Goal: Task Accomplishment & Management: Manage account settings

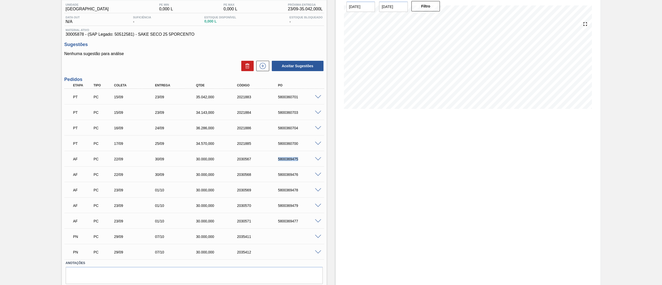
scroll to position [59, 0]
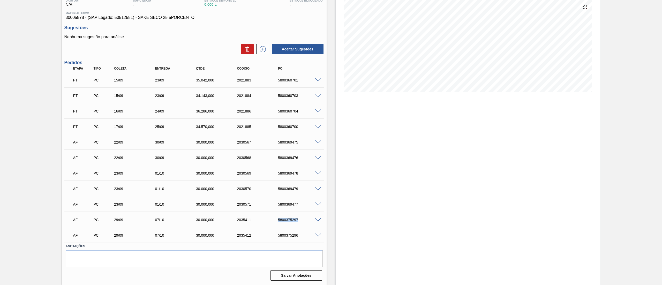
drag, startPoint x: 273, startPoint y: 220, endPoint x: 321, endPoint y: 223, distance: 47.9
click at [321, 223] on div "AF PC 29/09 07/10 30.000,000 2035411 5800375297" at bounding box center [193, 219] width 259 height 13
drag, startPoint x: 299, startPoint y: 233, endPoint x: 262, endPoint y: 239, distance: 37.9
click at [262, 239] on div "AF PC 29/09 07/10 30.000,000 2035412 5800375296" at bounding box center [193, 234] width 246 height 10
copy div "5800375296"
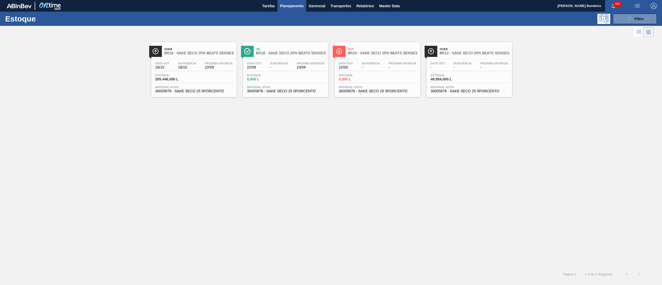
click at [201, 90] on span "30005878 - SAKE SECO 25 5PORCENTO" at bounding box center [194, 91] width 78 height 4
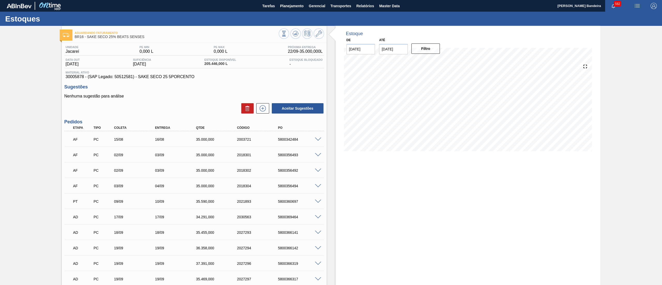
scroll to position [323, 0]
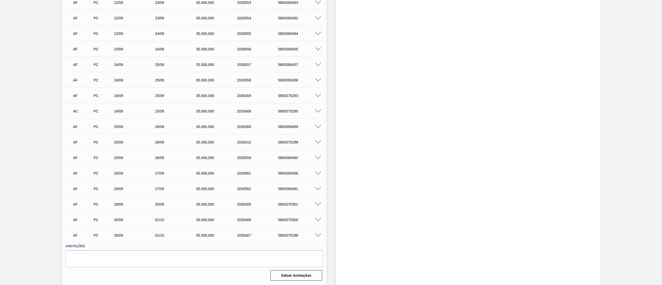
click at [275, 201] on div "AF PC 29/09 30/09 35.000,000 2035405 5800375301" at bounding box center [193, 203] width 246 height 10
drag, startPoint x: 274, startPoint y: 209, endPoint x: 310, endPoint y: 209, distance: 35.1
click at [310, 209] on div "AF PC 29/09 30/09 35.000,000 2035405 5800375301" at bounding box center [193, 203] width 246 height 10
copy div "5800375301"
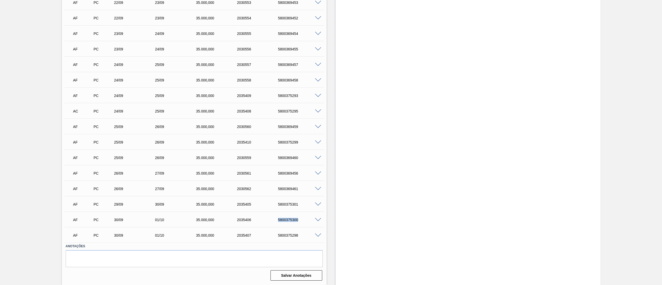
drag, startPoint x: 311, startPoint y: 220, endPoint x: 318, endPoint y: 220, distance: 6.7
click at [318, 220] on div "AF PC 30/09 01/10 35.000,000 2035406 5800375300" at bounding box center [193, 219] width 259 height 13
copy div "5800375300"
drag, startPoint x: 273, startPoint y: 231, endPoint x: 303, endPoint y: 234, distance: 30.6
click at [303, 234] on div "AF PC 30/09 01/10 35.000,000 2035407 5800375298" at bounding box center [193, 234] width 246 height 10
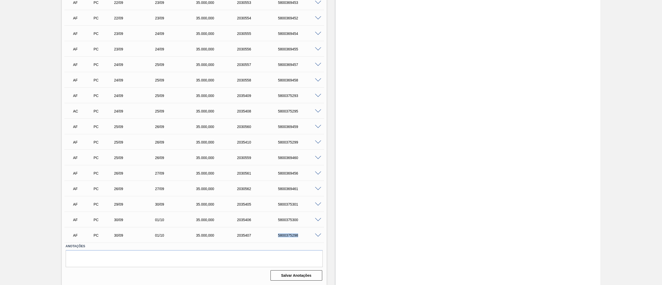
copy div "5800375298"
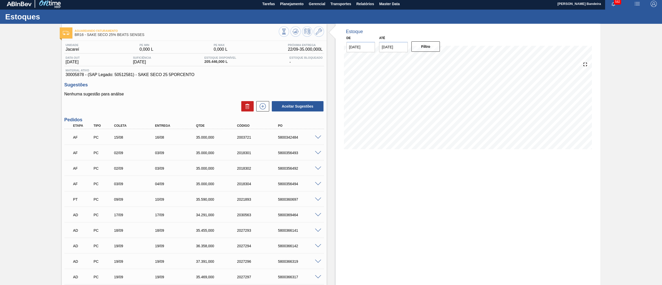
scroll to position [0, 0]
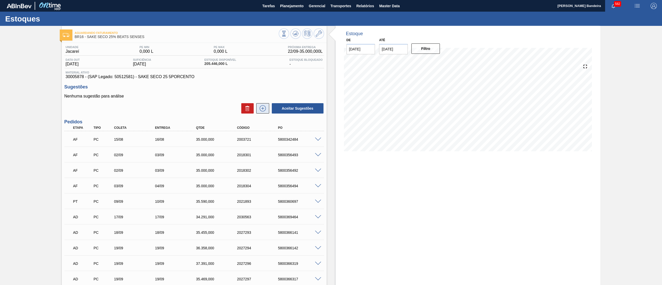
click at [262, 105] on icon at bounding box center [262, 108] width 8 height 6
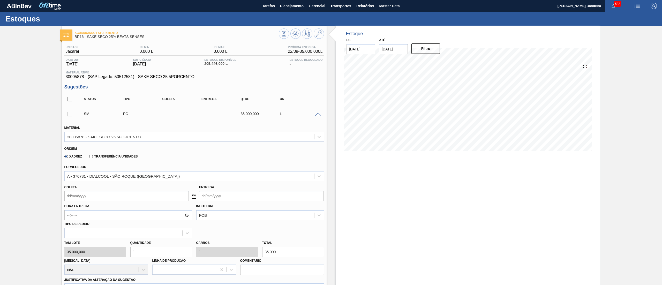
click at [96, 194] on input "Coleta" at bounding box center [126, 196] width 124 height 10
click at [94, 259] on div "1" at bounding box center [95, 258] width 7 height 7
type input "[DATE]"
type input "02/10/2025"
drag, startPoint x: 146, startPoint y: 254, endPoint x: 58, endPoint y: 262, distance: 88.2
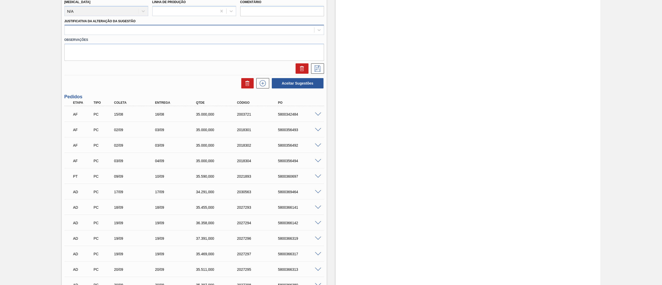
click at [90, 32] on div at bounding box center [189, 29] width 249 height 7
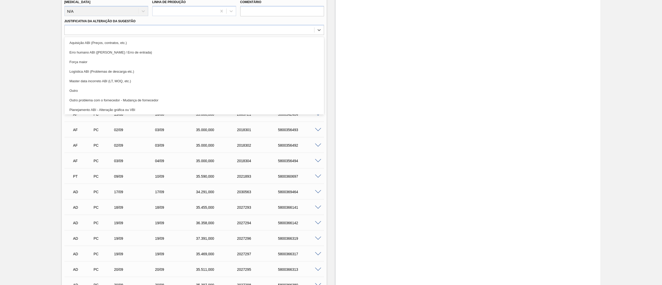
click at [104, 102] on div "Outro problema com o fornecedor - Mudança de fornecedor" at bounding box center [193, 100] width 259 height 10
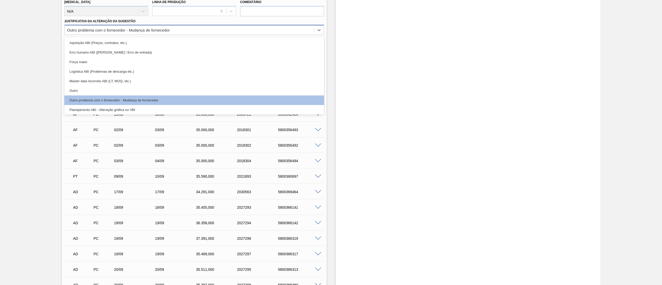
click at [90, 27] on div "Outro problema com o fornecedor - Mudança de fornecedor" at bounding box center [189, 29] width 249 height 7
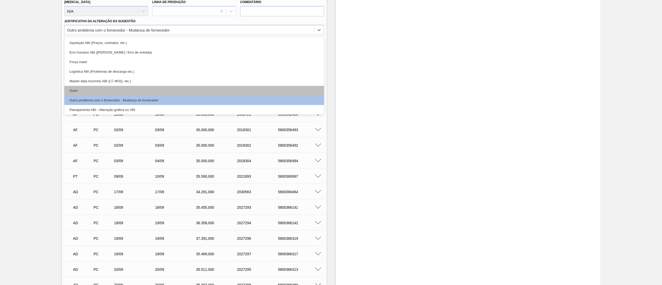
click at [92, 92] on div "Outro" at bounding box center [193, 91] width 259 height 10
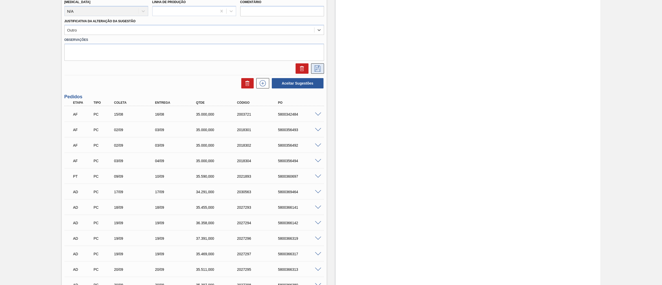
click at [321, 69] on icon at bounding box center [317, 68] width 8 height 6
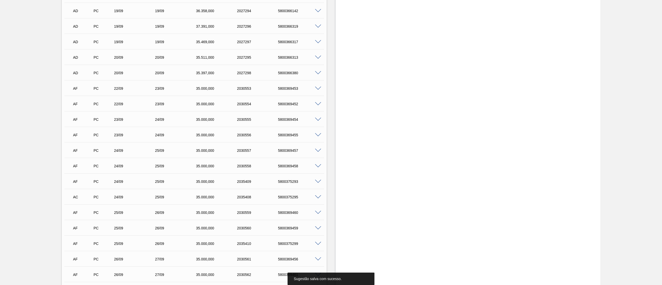
scroll to position [0, 0]
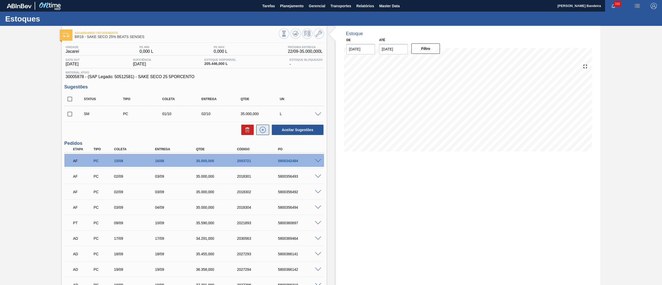
click at [259, 135] on button at bounding box center [262, 130] width 13 height 10
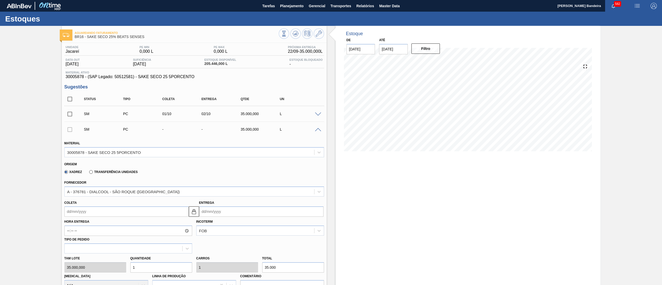
click at [87, 213] on input "Coleta" at bounding box center [126, 211] width 124 height 10
click at [93, 273] on div "1" at bounding box center [95, 274] width 7 height 7
type input "[DATE]"
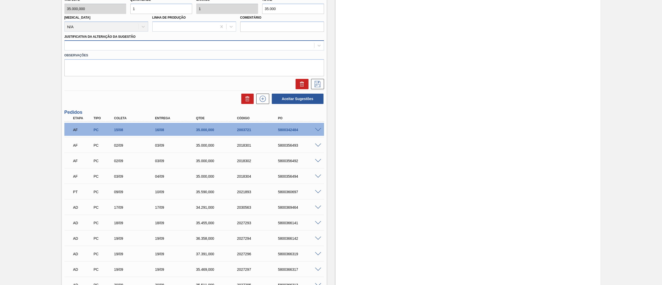
click at [90, 44] on div at bounding box center [189, 45] width 249 height 7
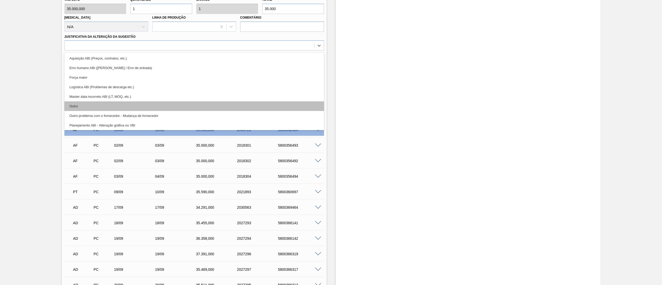
click at [87, 106] on div "Outro" at bounding box center [193, 106] width 259 height 10
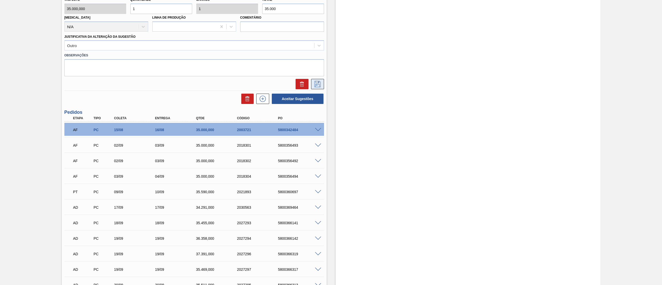
click at [318, 82] on icon at bounding box center [317, 84] width 8 height 6
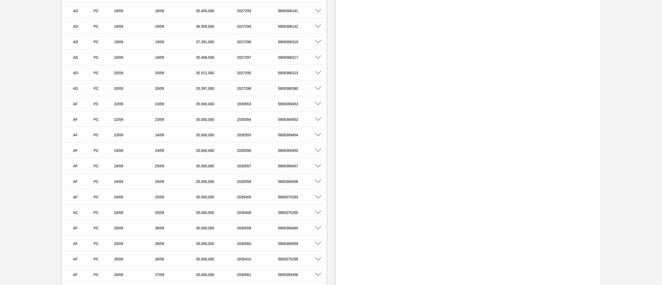
scroll to position [0, 0]
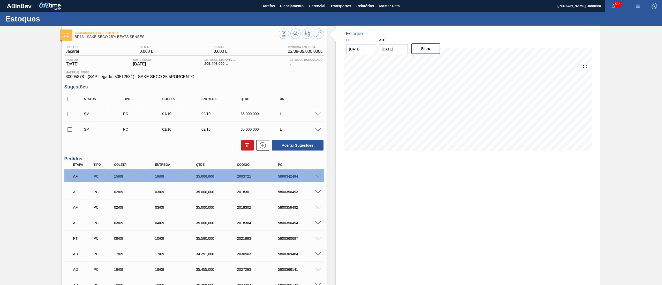
click at [72, 101] on input "checkbox" at bounding box center [69, 99] width 11 height 11
checkbox input "true"
click at [307, 145] on button "Aceitar Sugestões" at bounding box center [298, 145] width 52 height 10
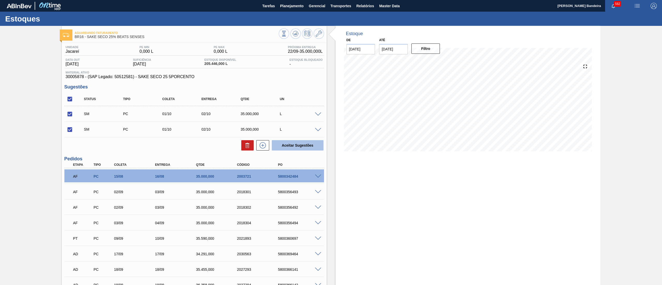
checkbox input "false"
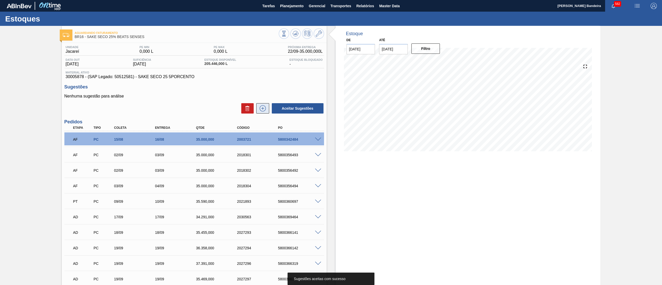
click at [261, 108] on icon at bounding box center [262, 108] width 8 height 6
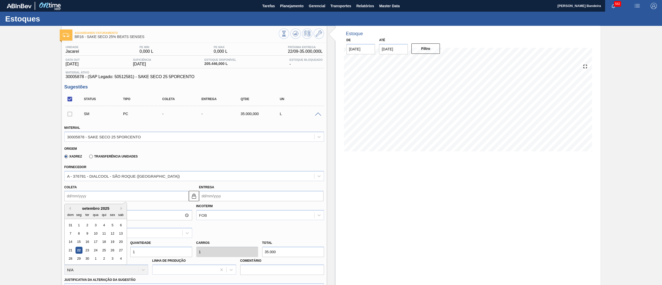
click at [124, 197] on input "Coleta" at bounding box center [126, 196] width 124 height 10
click at [105, 261] on div "2" at bounding box center [103, 258] width 7 height 7
type input "[DATE]"
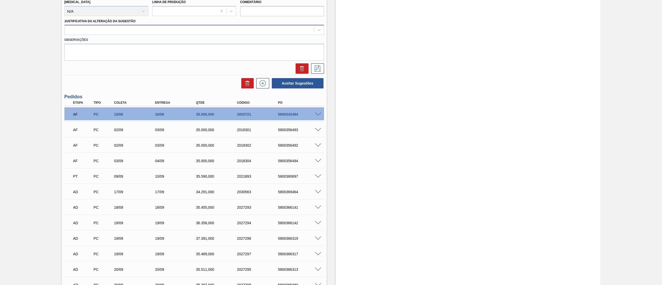
click at [127, 30] on div at bounding box center [189, 29] width 249 height 7
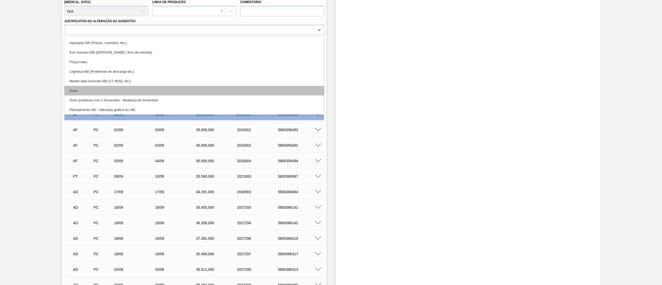
click at [108, 88] on div "Outro" at bounding box center [193, 91] width 259 height 10
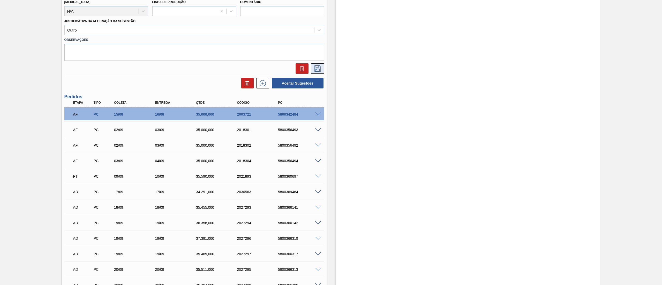
click at [312, 66] on button at bounding box center [317, 68] width 13 height 10
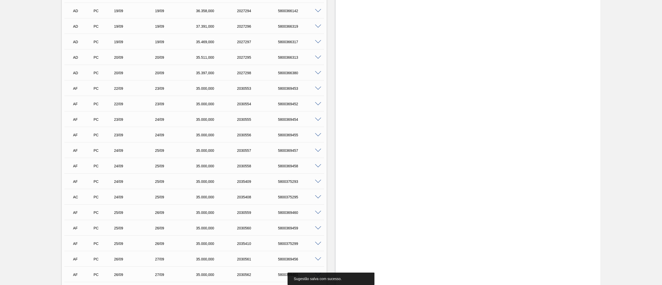
scroll to position [0, 0]
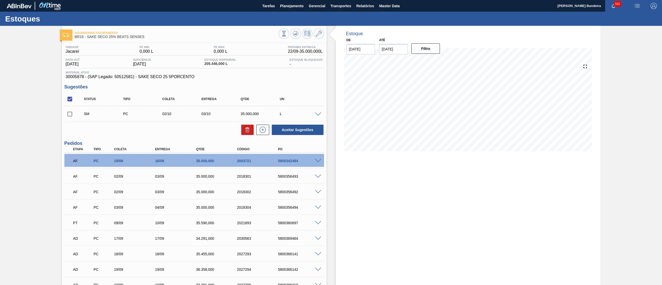
click at [67, 115] on input "checkbox" at bounding box center [69, 114] width 11 height 11
click at [287, 126] on button "Aceitar Sugestões" at bounding box center [298, 130] width 52 height 10
checkbox input "false"
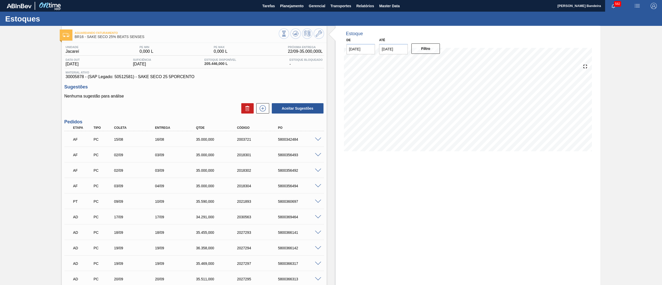
scroll to position [354, 0]
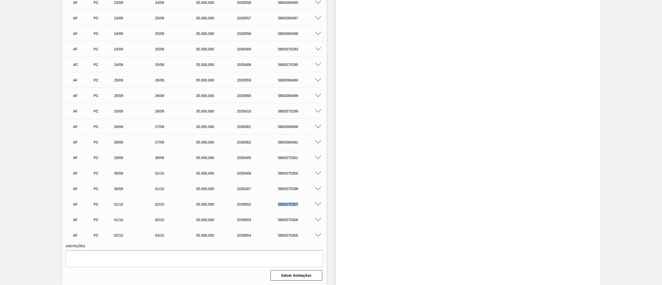
drag, startPoint x: 304, startPoint y: 207, endPoint x: 308, endPoint y: 207, distance: 3.6
click at [308, 207] on div "AF PC 01/10 02/10 35.000,000 2035652 5800375307" at bounding box center [193, 203] width 246 height 10
drag, startPoint x: 273, startPoint y: 216, endPoint x: 300, endPoint y: 222, distance: 27.6
click at [301, 222] on div "AF PC 01/10 02/10 35.000,000 2035653 5800375306" at bounding box center [193, 219] width 246 height 10
drag, startPoint x: 277, startPoint y: 237, endPoint x: 303, endPoint y: 239, distance: 27.0
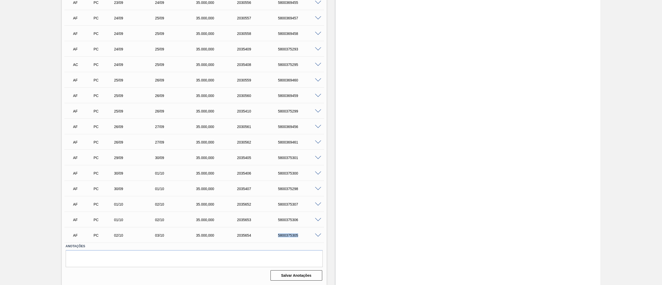
click at [303, 239] on div "AF PC 02/10 03/10 35.000,000 2035654 5800375305" at bounding box center [193, 234] width 246 height 10
copy div "5800375305"
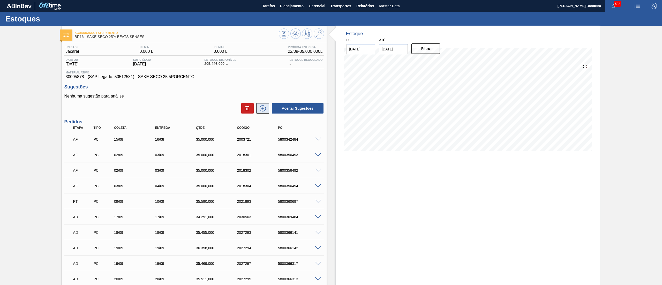
click at [261, 109] on icon at bounding box center [262, 108] width 8 height 6
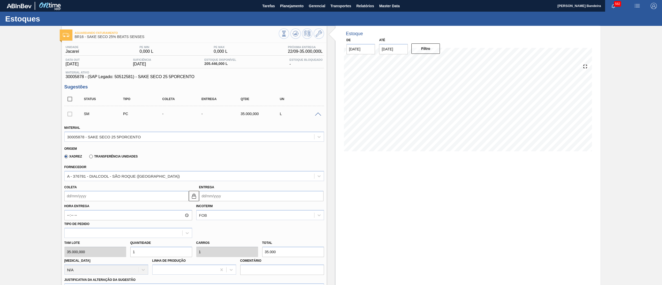
click at [137, 196] on input "Coleta" at bounding box center [126, 196] width 124 height 10
click at [87, 257] on div "30" at bounding box center [86, 258] width 7 height 7
type input "30/09/2025"
type input "[DATE]"
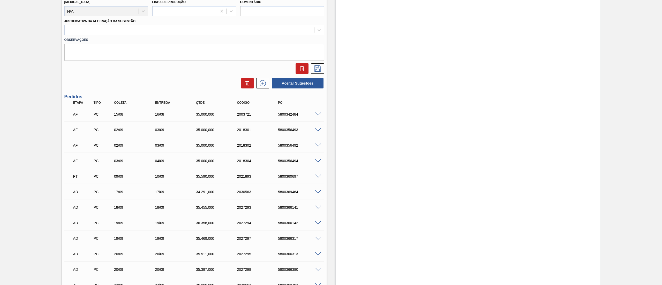
click at [81, 30] on div at bounding box center [189, 29] width 249 height 7
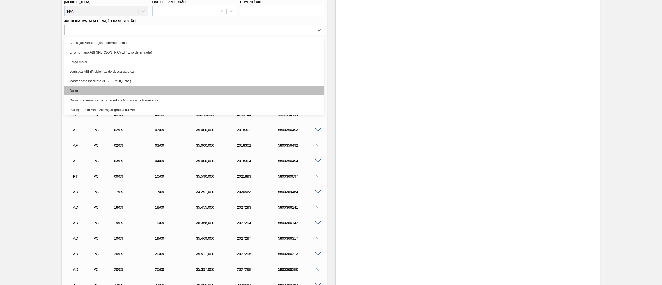
click at [85, 89] on div "Outro" at bounding box center [193, 91] width 259 height 10
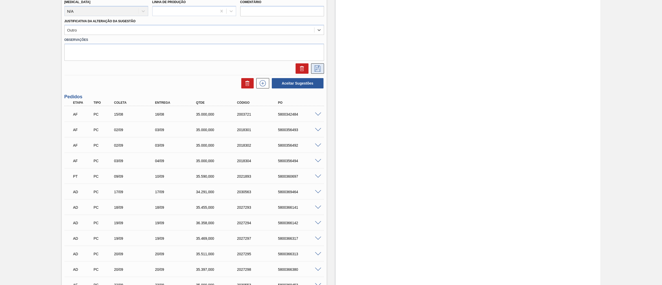
click at [318, 68] on icon at bounding box center [317, 68] width 8 height 6
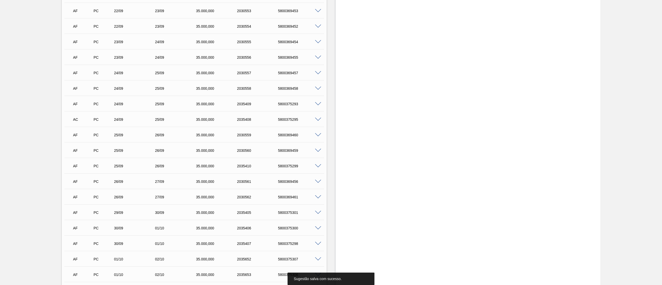
scroll to position [0, 0]
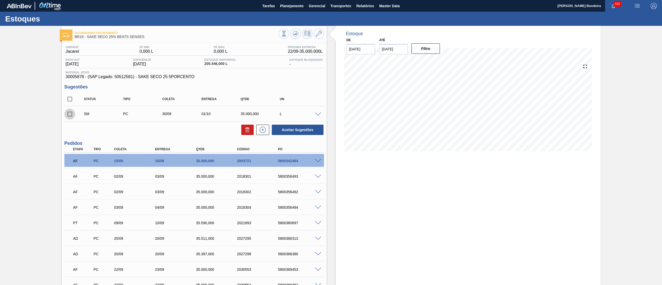
click at [73, 113] on input "checkbox" at bounding box center [69, 114] width 11 height 11
click at [292, 130] on button "Aceitar Sugestões" at bounding box center [298, 130] width 52 height 10
checkbox input "false"
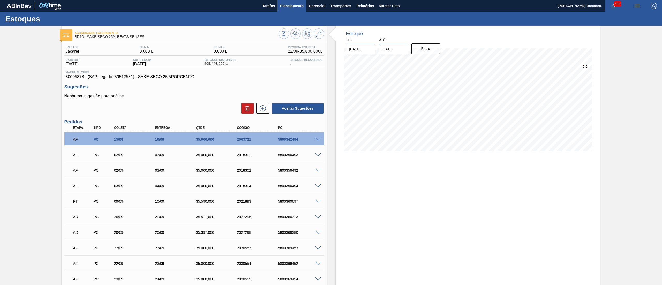
click at [287, 7] on span "Planejamento" at bounding box center [292, 6] width 24 height 6
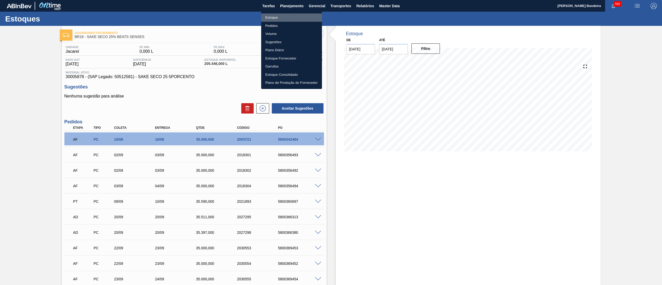
click at [279, 20] on li "Estoque" at bounding box center [291, 17] width 61 height 8
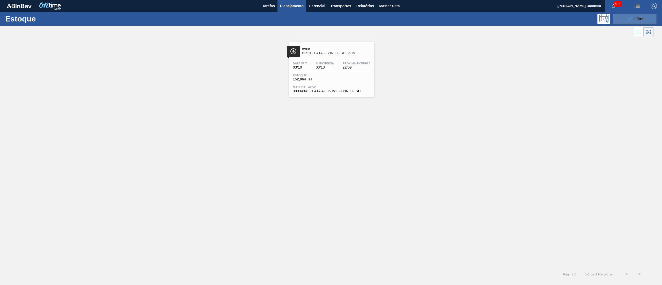
click at [627, 22] on button "089F7B8B-B2A5-4AFE-B5C0-19BA573D28AC Filtro" at bounding box center [634, 19] width 44 height 10
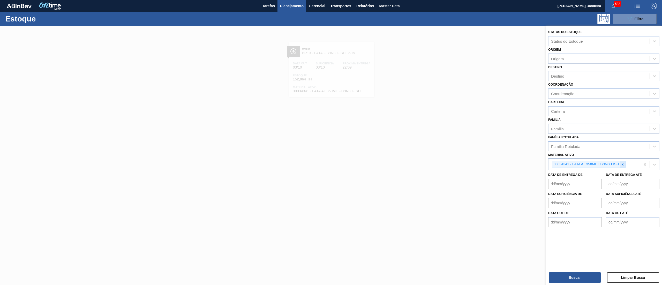
click at [625, 164] on div at bounding box center [622, 164] width 6 height 6
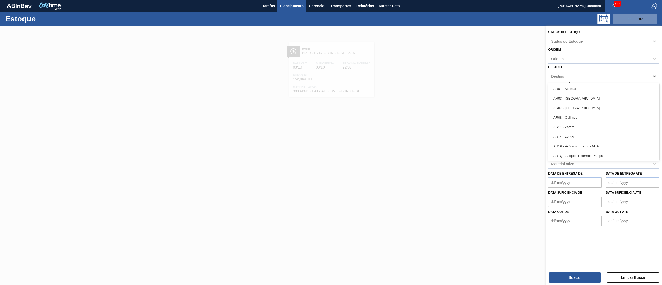
click at [576, 75] on div "Destino" at bounding box center [598, 75] width 101 height 7
type input "15"
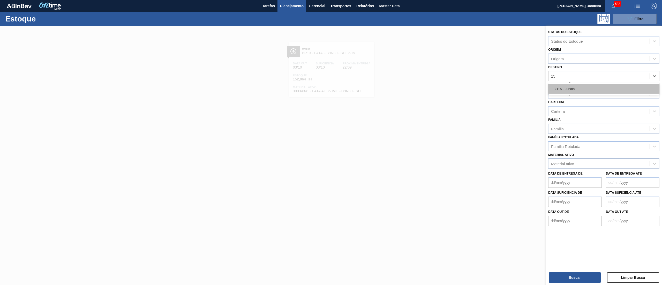
click at [574, 90] on div "BR15 - Jundiaí" at bounding box center [603, 89] width 111 height 10
click at [565, 99] on div "Coordenação" at bounding box center [603, 95] width 111 height 10
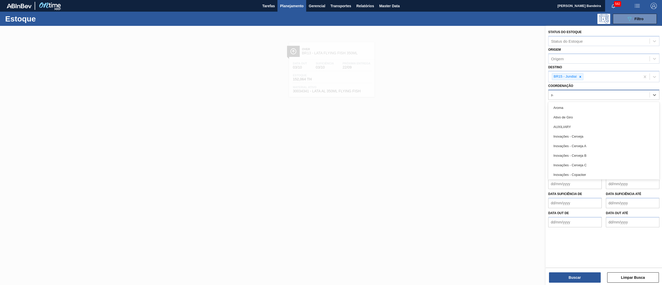
type input "ref"
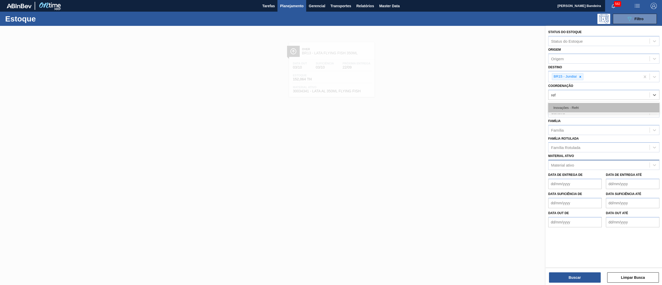
click at [568, 108] on div "Inovações - Refri" at bounding box center [603, 108] width 111 height 10
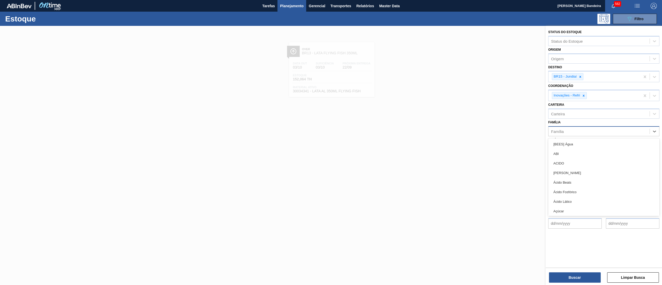
click at [563, 133] on div "Família" at bounding box center [557, 131] width 13 height 4
type input "filme"
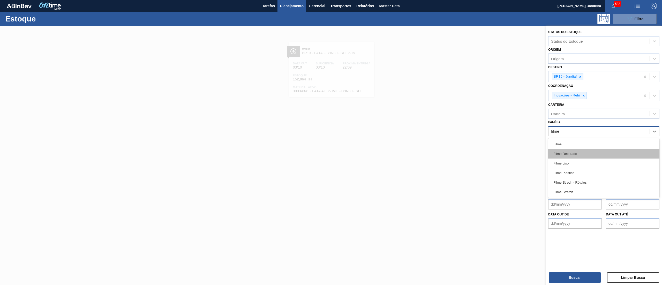
click at [578, 156] on div "Filme Decorado" at bounding box center [603, 154] width 111 height 10
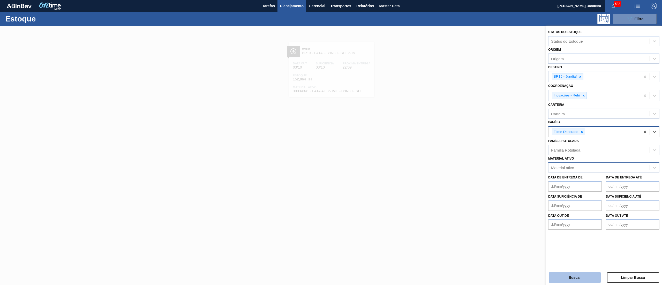
click at [566, 275] on button "Buscar" at bounding box center [575, 277] width 52 height 10
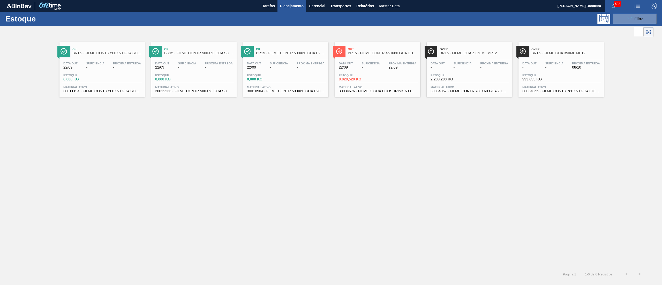
click at [536, 93] on span "30034066 - FILME CONTR 780X60 GCA LT350 MP NIV24" at bounding box center [561, 91] width 78 height 4
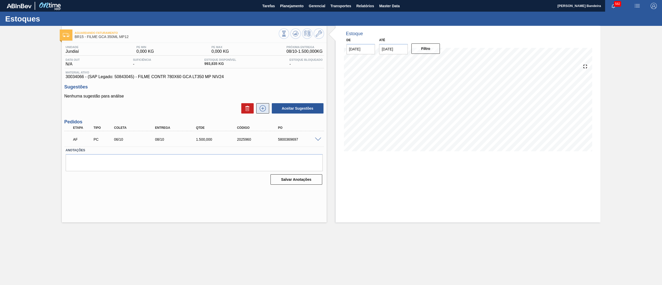
click at [263, 111] on icon at bounding box center [262, 108] width 8 height 6
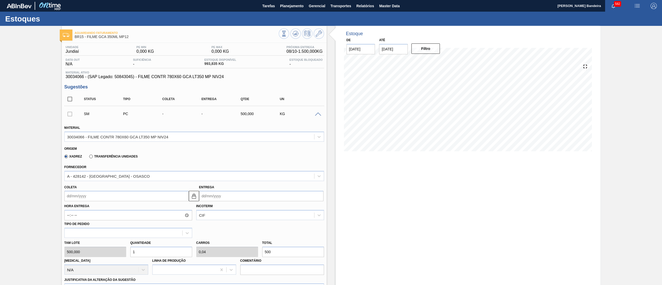
click at [115, 197] on input "Coleta" at bounding box center [126, 196] width 124 height 10
click at [121, 209] on button "Next Month" at bounding box center [122, 208] width 4 height 4
click at [80, 233] on div "6" at bounding box center [78, 233] width 7 height 7
type input "06/10/2025"
type input "08/10/2025"
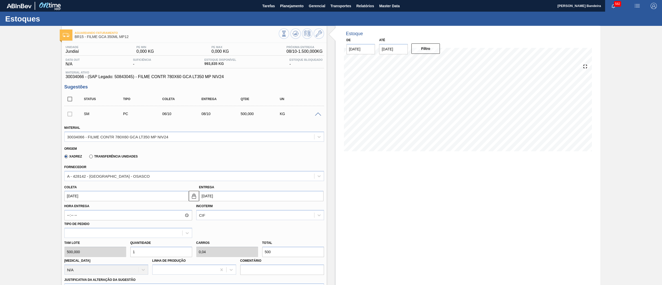
click at [118, 252] on div "Tam lote 500,000 Quantidade 1 Carros 0,04 Total 500 Doca N/A Linha de Produção …" at bounding box center [194, 256] width 264 height 37
type input "2"
type input "0,08"
type input "1.000"
click at [106, 250] on div "Tam lote 500,000 Quantidade 2 Carros 0,08 Total 1.000 Doca N/A Linha de Produçã…" at bounding box center [194, 256] width 264 height 37
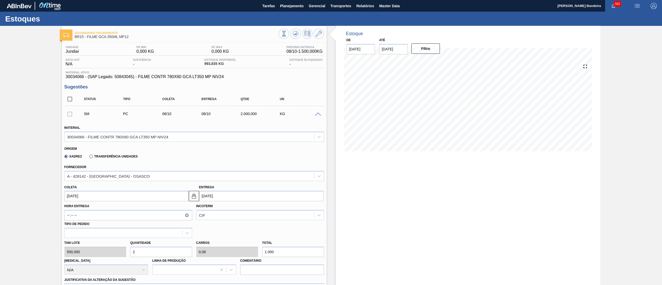
type input "4"
type input "0,16"
type input "2.000"
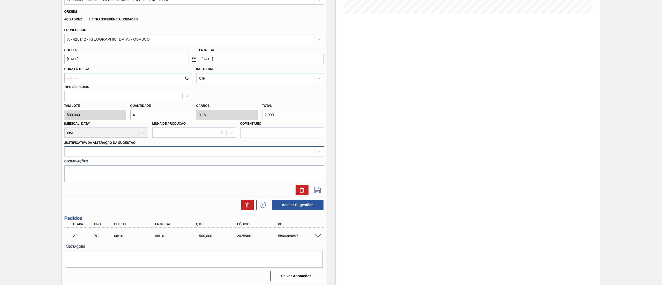
type input "4"
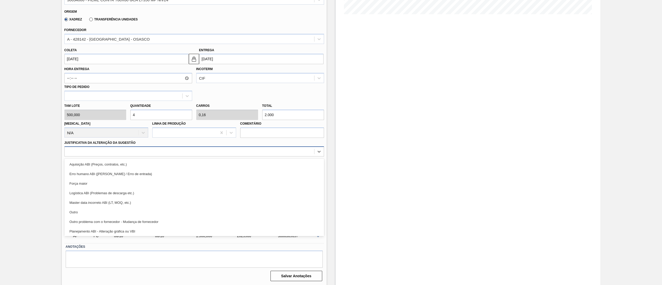
click at [98, 150] on div at bounding box center [189, 151] width 249 height 7
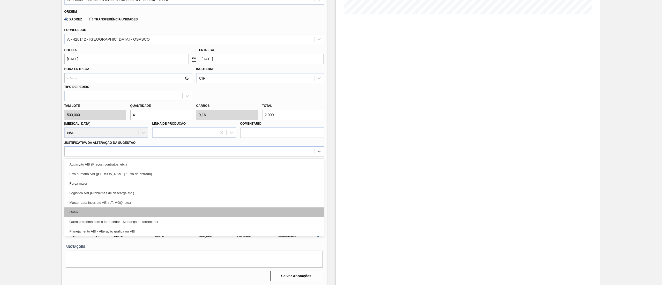
click at [103, 211] on div "Outro" at bounding box center [193, 212] width 259 height 10
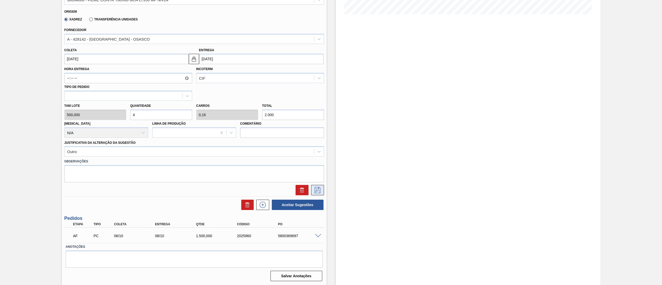
click at [316, 192] on icon at bounding box center [317, 190] width 8 height 6
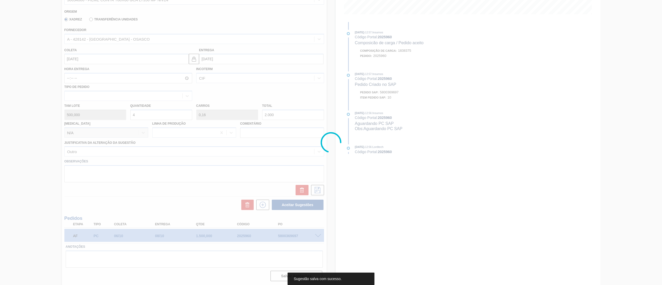
scroll to position [0, 0]
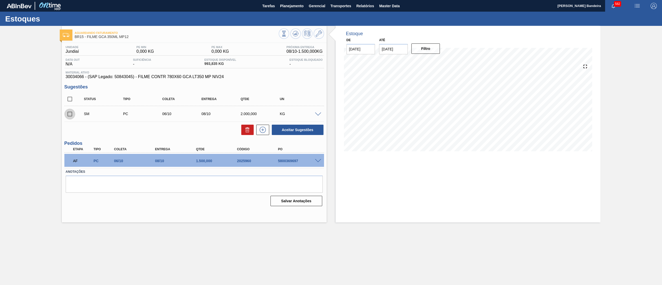
click at [72, 112] on input "checkbox" at bounding box center [69, 114] width 11 height 11
click at [292, 126] on button "Aceitar Sugestões" at bounding box center [298, 130] width 52 height 10
checkbox input "false"
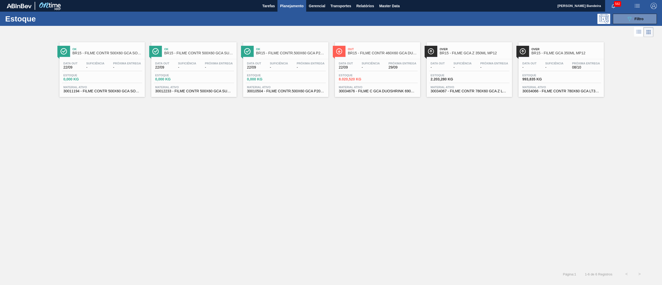
click at [471, 91] on span "30034067 - FILME CONTR 780X60 GCA Z LT350 MP NIV24" at bounding box center [469, 91] width 78 height 4
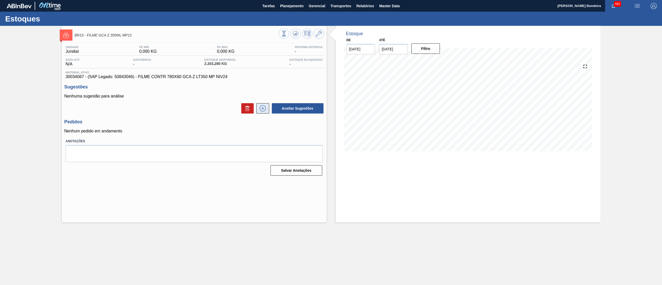
click at [261, 113] on button at bounding box center [262, 108] width 13 height 10
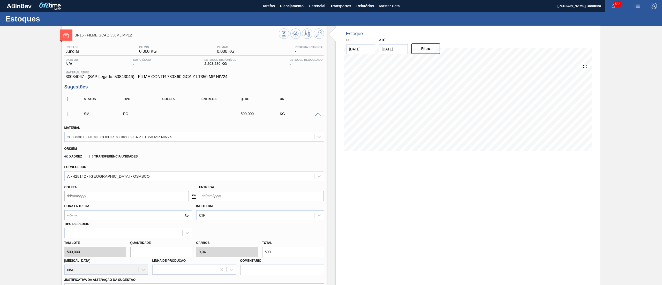
click at [86, 253] on div "Tam lote 500,000 Quantidade 1 Carros 0,04 Total 500 Doca N/A Linha de Produção …" at bounding box center [194, 256] width 264 height 37
type input "6"
type input "0,24"
type input "3.000"
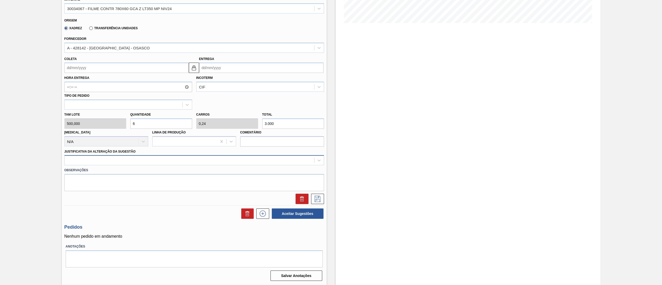
type input "6"
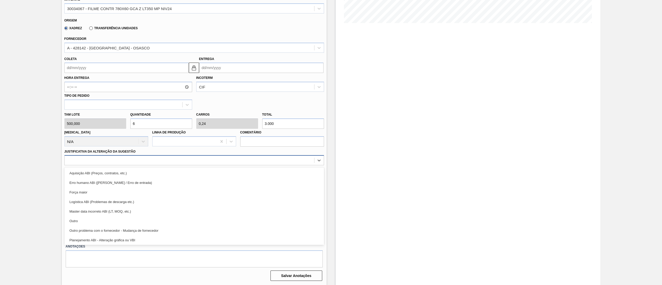
click at [91, 159] on div at bounding box center [189, 160] width 249 height 7
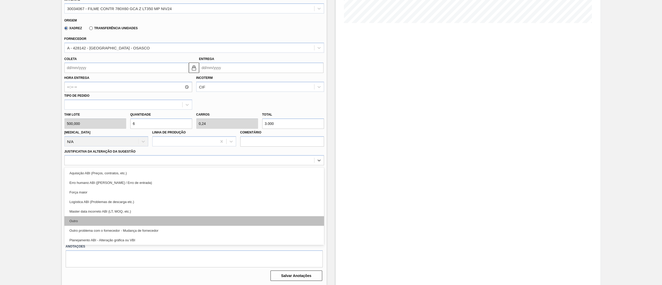
click at [99, 217] on div "Outro" at bounding box center [193, 221] width 259 height 10
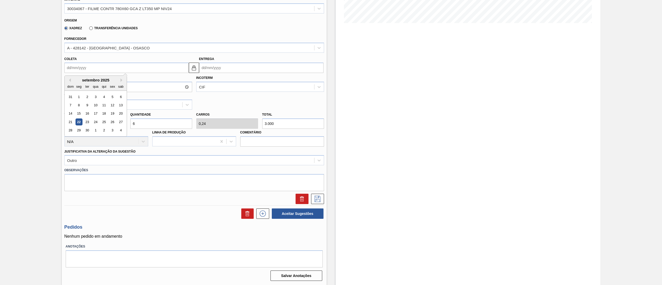
click at [106, 70] on input "Coleta" at bounding box center [126, 68] width 124 height 10
click at [122, 80] on button "Next Month" at bounding box center [122, 80] width 4 height 4
click at [78, 104] on div "6" at bounding box center [78, 105] width 7 height 7
type input "06/10/2025"
type input "08/10/2025"
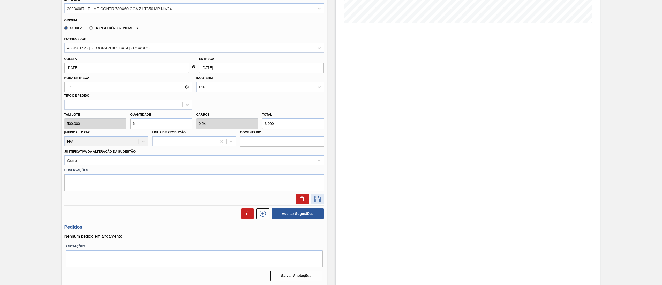
click at [318, 197] on icon at bounding box center [317, 199] width 8 height 6
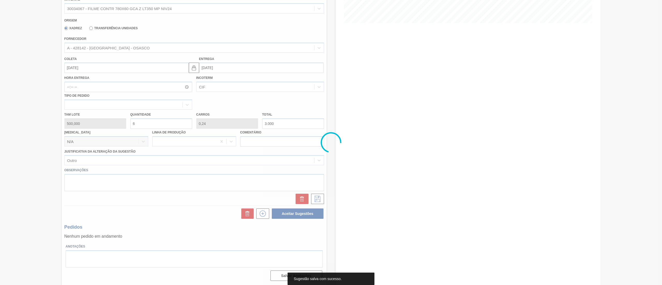
scroll to position [0, 0]
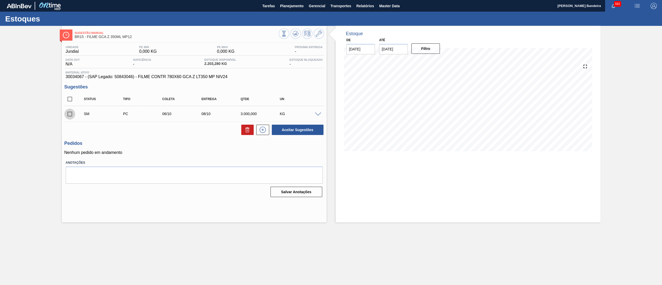
click at [67, 115] on input "checkbox" at bounding box center [69, 114] width 11 height 11
click at [296, 132] on button "Aceitar Sugestões" at bounding box center [298, 130] width 52 height 10
checkbox input "false"
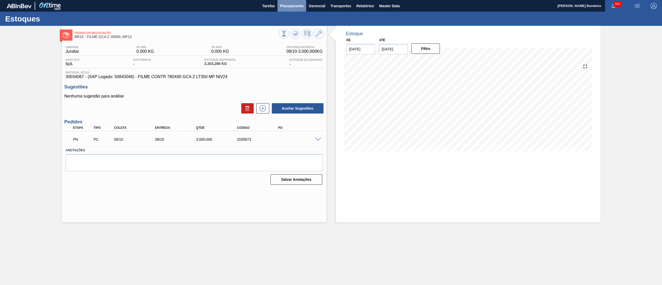
click at [289, 9] on span "Planejamento" at bounding box center [292, 6] width 24 height 6
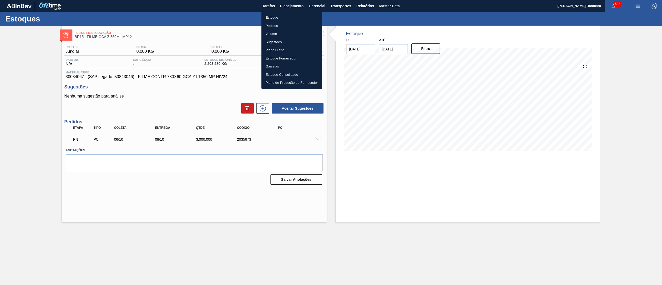
click at [289, 16] on li "Estoque" at bounding box center [291, 17] width 61 height 8
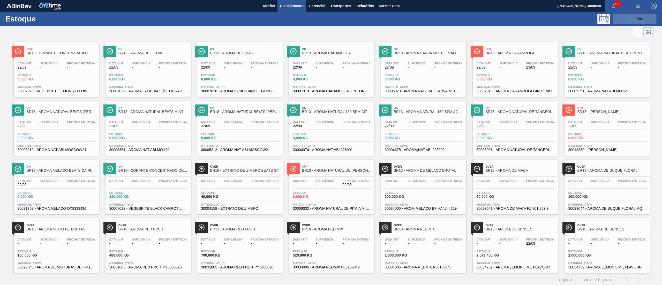
click at [626, 19] on icon "089F7B8B-B2A5-4AFE-B5C0-19BA573D28AC" at bounding box center [629, 19] width 6 height 6
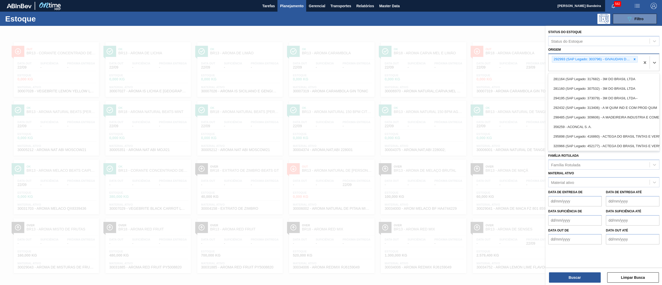
click at [637, 60] on div "292993 (SAP Legado: 303796) - GIVAUDAN DO BRASIL LTDA" at bounding box center [594, 62] width 92 height 17
click at [632, 58] on icon at bounding box center [634, 59] width 4 height 4
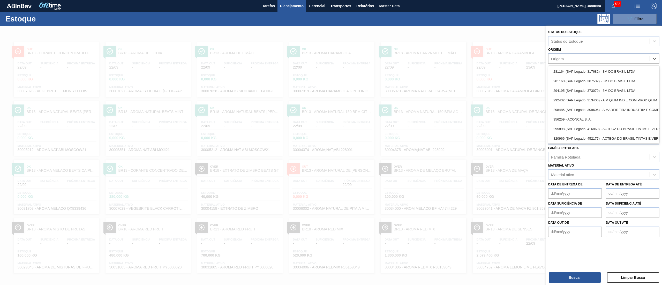
click at [574, 53] on div "Origem" at bounding box center [603, 58] width 111 height 10
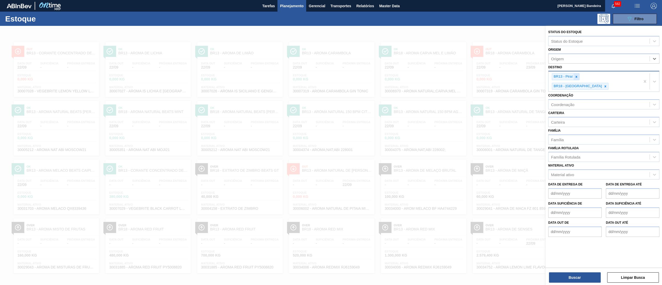
click at [577, 75] on icon at bounding box center [576, 77] width 4 height 4
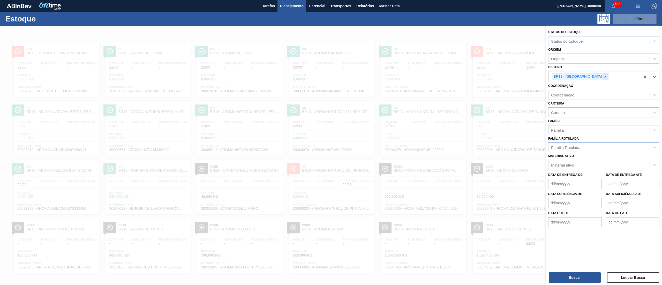
click at [603, 76] on icon at bounding box center [605, 77] width 4 height 4
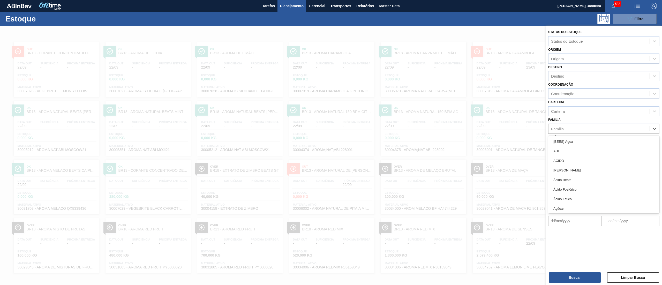
click at [565, 130] on div "Família" at bounding box center [598, 128] width 101 height 7
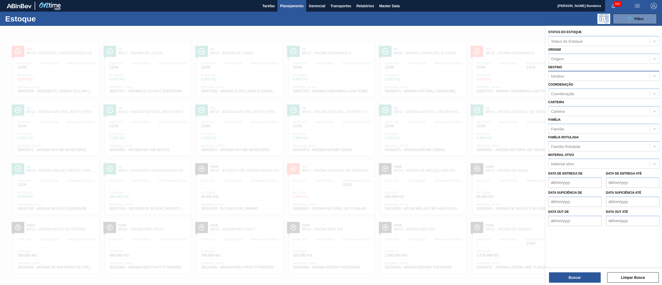
click at [571, 120] on div "Família Família" at bounding box center [603, 125] width 111 height 18
click at [570, 145] on div "Família Rotulada" at bounding box center [565, 146] width 29 height 4
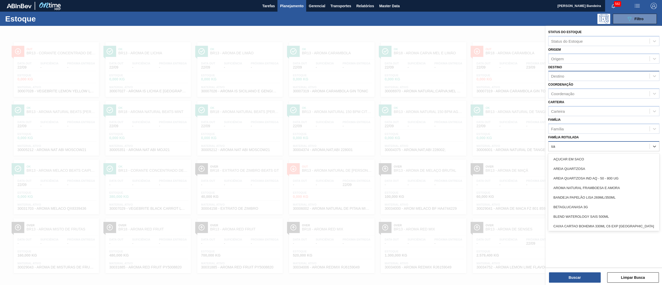
type Rotulada "sak"
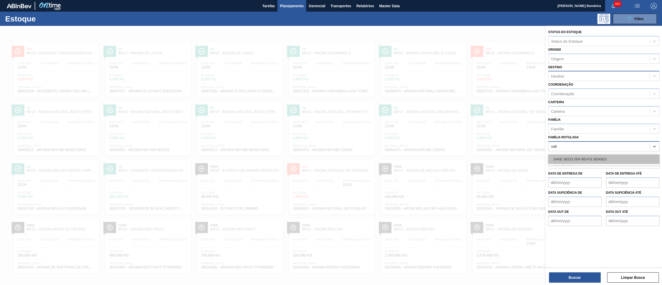
click at [570, 155] on div "SAKE SECO 25% BEATS SENSES" at bounding box center [603, 159] width 111 height 10
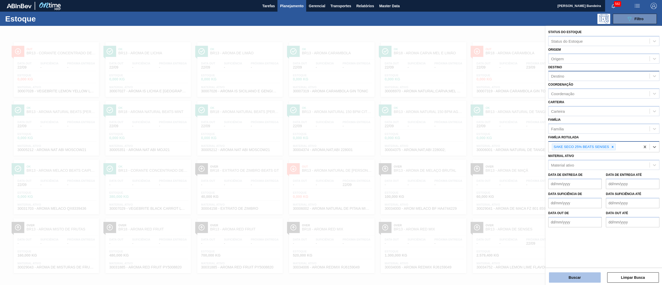
click at [566, 275] on button "Buscar" at bounding box center [575, 277] width 52 height 10
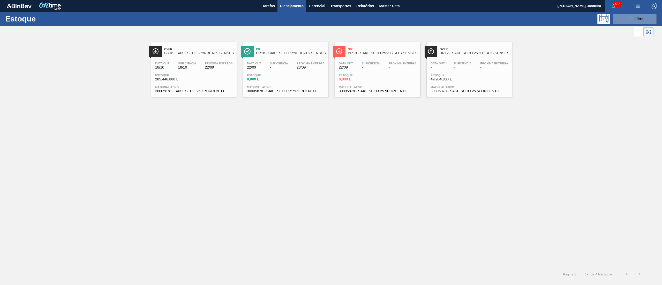
click at [197, 86] on span "Material ativo" at bounding box center [194, 87] width 78 height 3
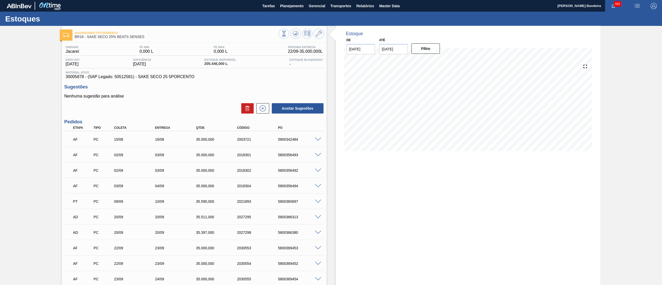
scroll to position [307, 0]
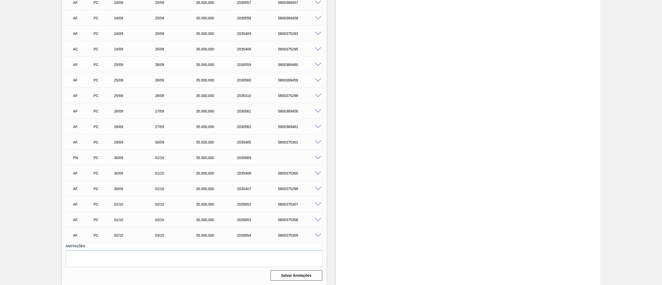
click at [317, 235] on span at bounding box center [318, 235] width 6 height 4
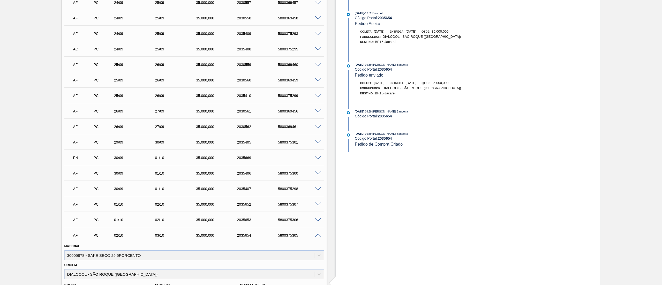
click at [317, 235] on span at bounding box center [318, 235] width 6 height 4
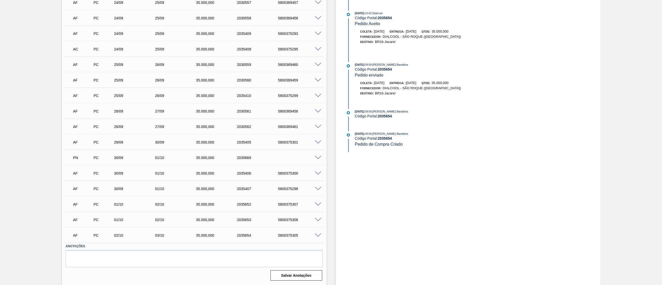
click at [316, 157] on span at bounding box center [318, 158] width 6 height 4
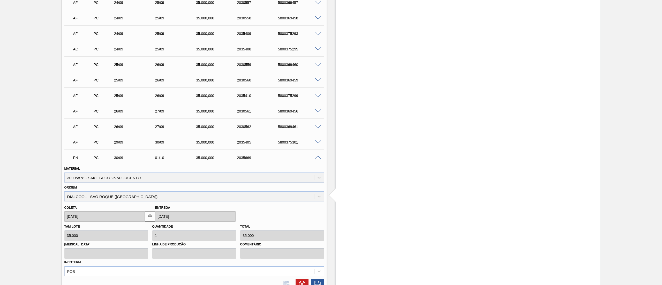
scroll to position [432, 0]
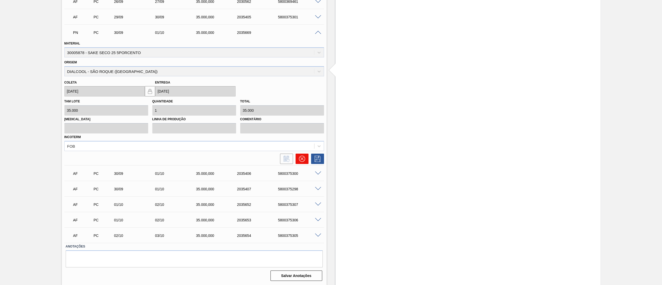
click at [301, 157] on icon at bounding box center [302, 159] width 6 height 6
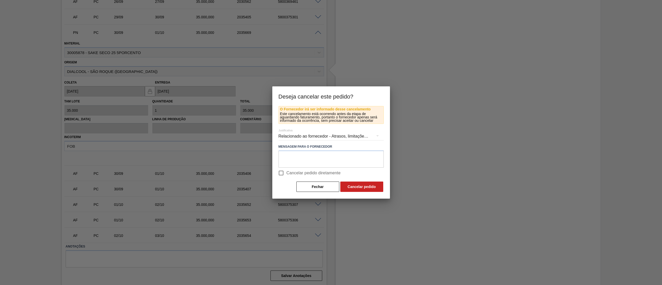
click at [319, 133] on div "Relacionado ao fornecedor - Atrasos, limitações de capacidade, etc." at bounding box center [330, 136] width 105 height 14
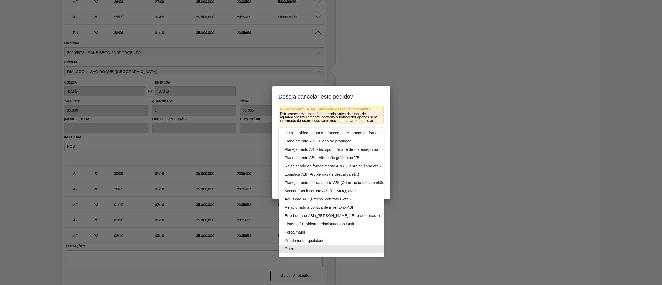
click at [310, 244] on div "Outro" at bounding box center [343, 248] width 117 height 8
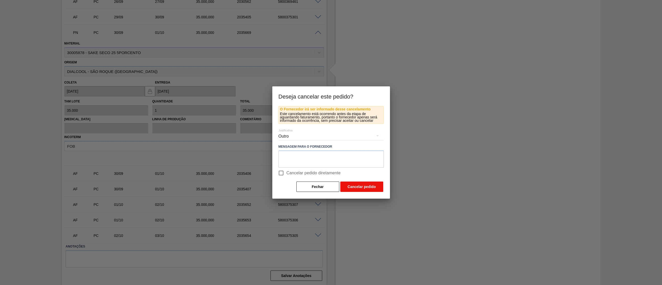
click at [377, 190] on button "Cancelar pedido" at bounding box center [361, 186] width 43 height 10
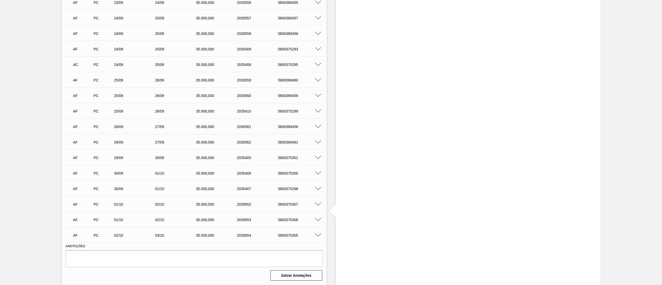
scroll to position [0, 0]
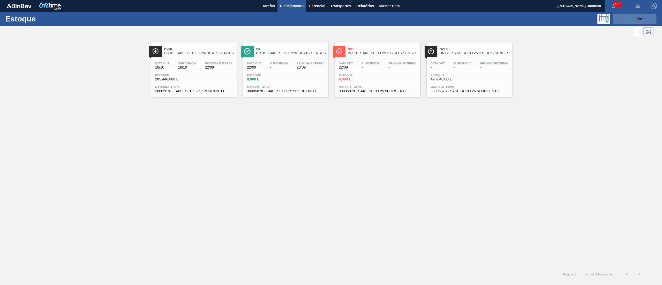
click at [626, 19] on icon "089F7B8B-B2A5-4AFE-B5C0-19BA573D28AC" at bounding box center [629, 19] width 6 height 6
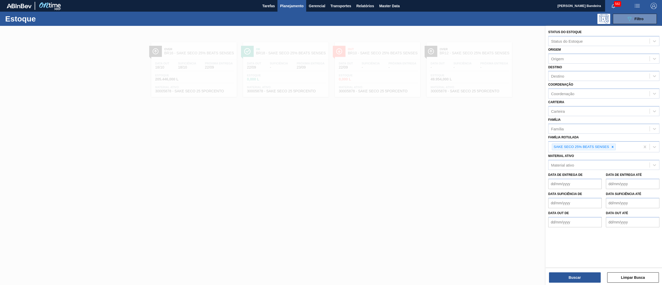
click at [245, 153] on div at bounding box center [331, 168] width 662 height 285
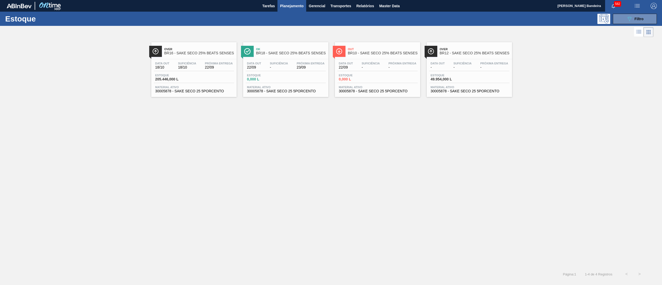
click at [213, 94] on div "Data out 18/10 Suficiência 18/10 Próxima Entrega 22/09 Estoque 205.446,000 L Ma…" at bounding box center [193, 76] width 85 height 35
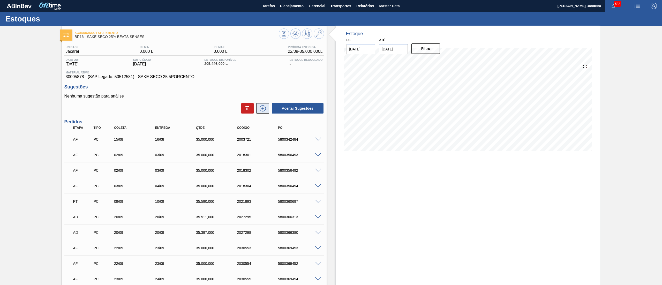
click at [264, 108] on icon at bounding box center [262, 108] width 8 height 6
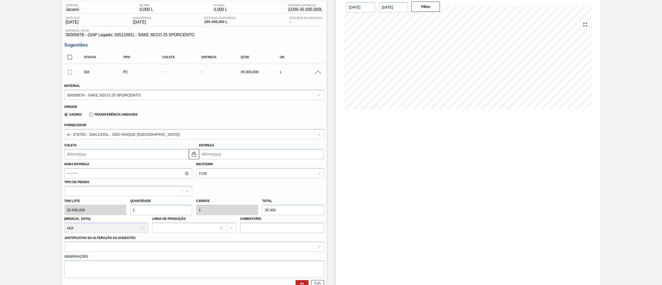
scroll to position [97, 0]
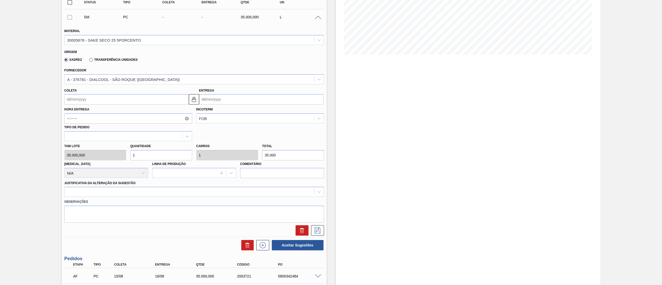
click at [118, 98] on input "Coleta" at bounding box center [126, 99] width 124 height 10
click at [97, 154] on div "24" at bounding box center [95, 153] width 7 height 7
type input "[DATE]"
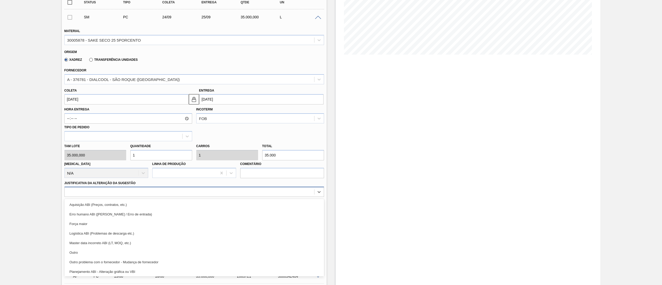
click at [111, 194] on div at bounding box center [189, 191] width 249 height 7
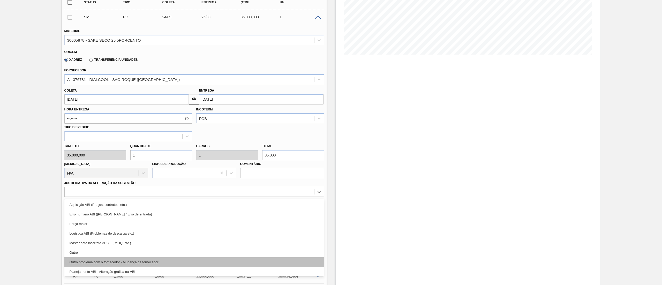
click at [83, 257] on div "Outro problema com o fornecedor - Mudança de fornecedor" at bounding box center [193, 262] width 259 height 10
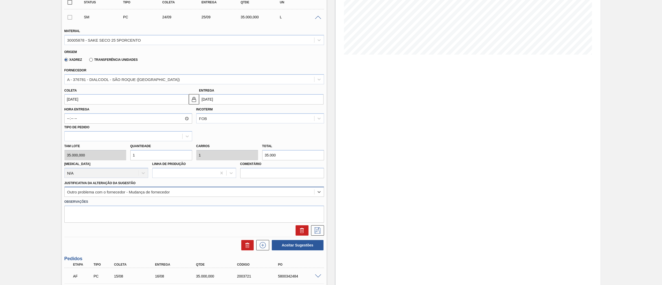
click at [91, 190] on div "Outro problema com o fornecedor - Mudança de fornecedor" at bounding box center [118, 192] width 103 height 4
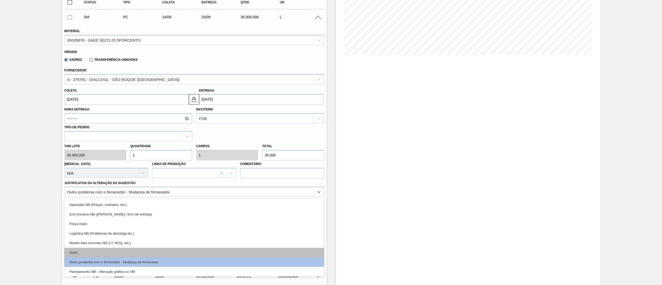
click at [84, 252] on div "Outro" at bounding box center [193, 253] width 259 height 10
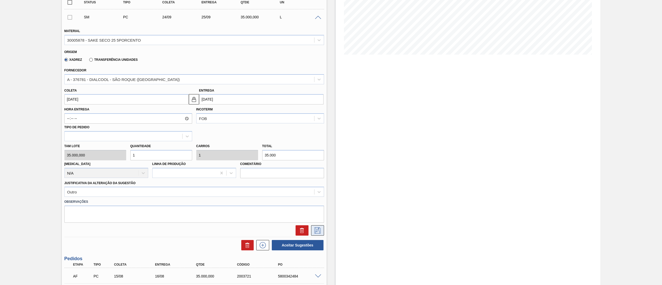
click at [316, 234] on button at bounding box center [317, 230] width 13 height 10
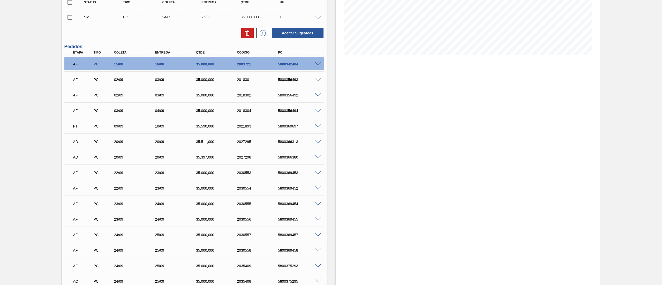
scroll to position [0, 0]
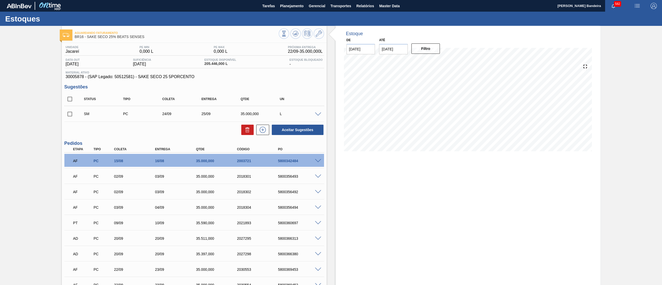
click at [68, 116] on input "checkbox" at bounding box center [69, 114] width 11 height 11
click at [313, 130] on button "Aceitar Sugestões" at bounding box center [298, 130] width 52 height 10
checkbox input "false"
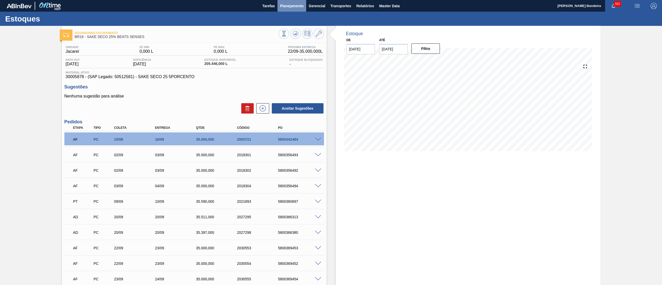
click at [286, 8] on span "Planejamento" at bounding box center [292, 6] width 24 height 6
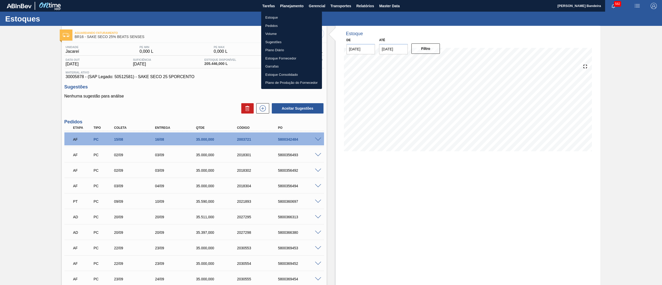
click at [273, 14] on li "Estoque" at bounding box center [291, 17] width 61 height 8
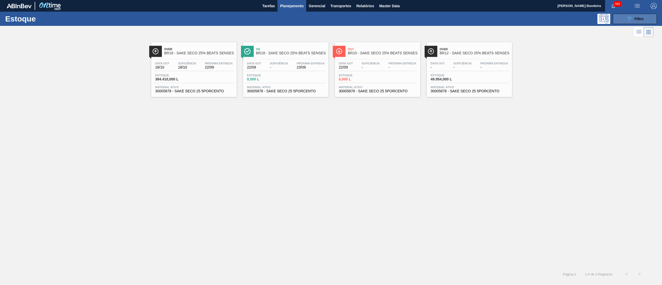
click at [630, 20] on icon "089F7B8B-B2A5-4AFE-B5C0-19BA573D28AC" at bounding box center [629, 19] width 6 height 6
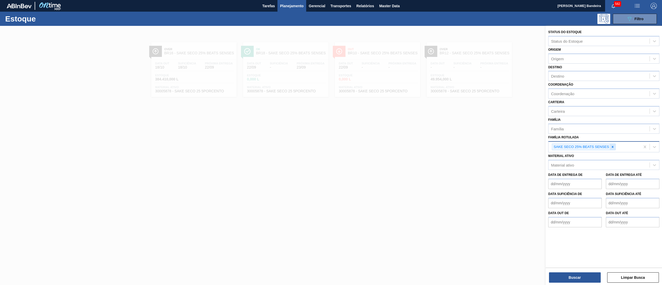
click at [612, 144] on div at bounding box center [612, 147] width 6 height 6
type Rotulada "e"
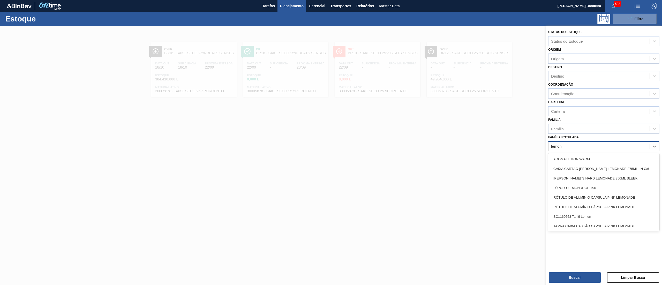
type Rotulada "lemon"
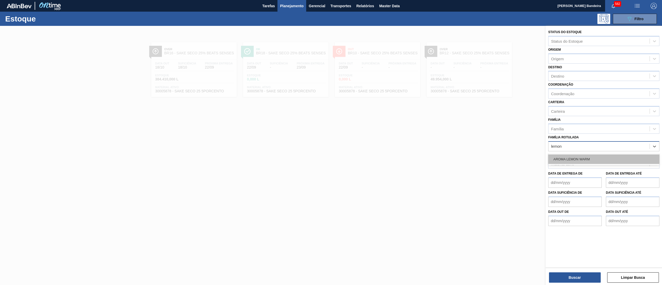
click at [613, 159] on div "AROMA LEMON WARM" at bounding box center [603, 159] width 111 height 10
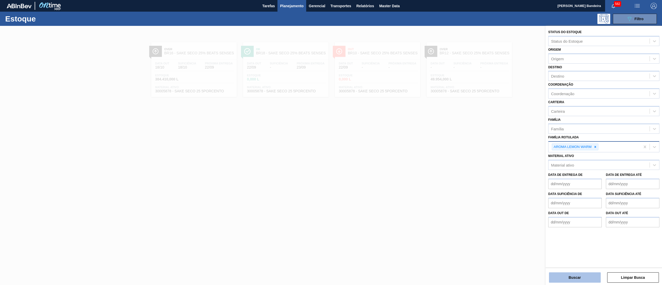
click at [579, 276] on button "Buscar" at bounding box center [575, 277] width 52 height 10
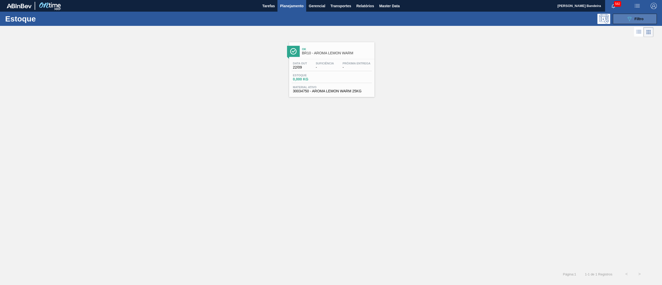
click at [637, 16] on div "089F7B8B-B2A5-4AFE-B5C0-19BA573D28AC Filtro" at bounding box center [634, 19] width 17 height 6
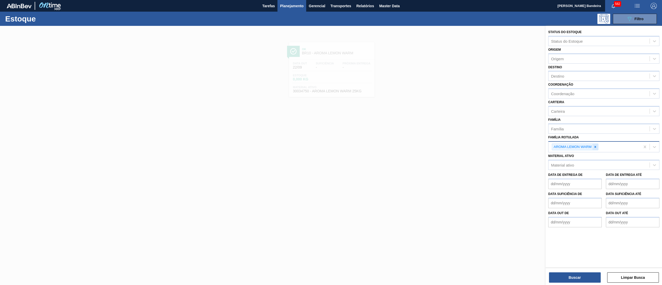
click at [594, 145] on icon at bounding box center [595, 147] width 4 height 4
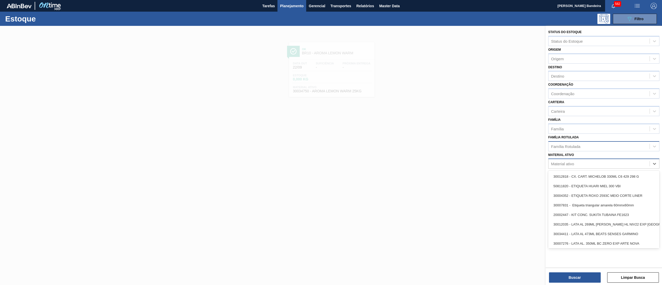
click at [593, 161] on div "Material ativo" at bounding box center [598, 163] width 101 height 7
type ativo "corante cara"
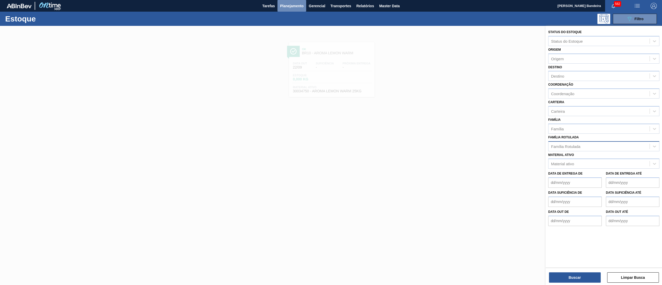
click at [293, 7] on span "Planejamento" at bounding box center [292, 6] width 24 height 6
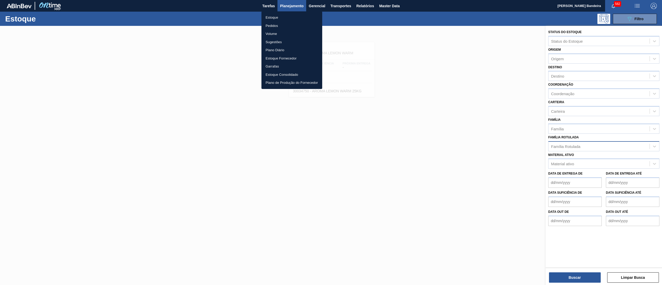
click at [287, 17] on li "Estoque" at bounding box center [291, 17] width 61 height 8
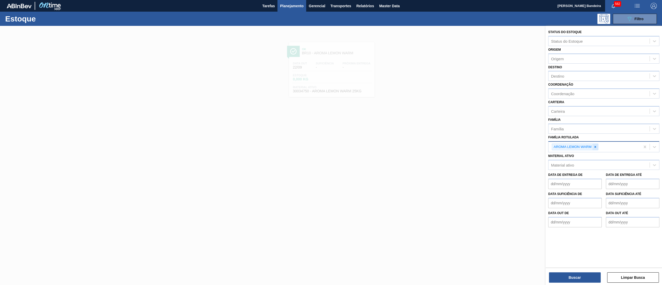
click at [594, 145] on icon at bounding box center [595, 147] width 4 height 4
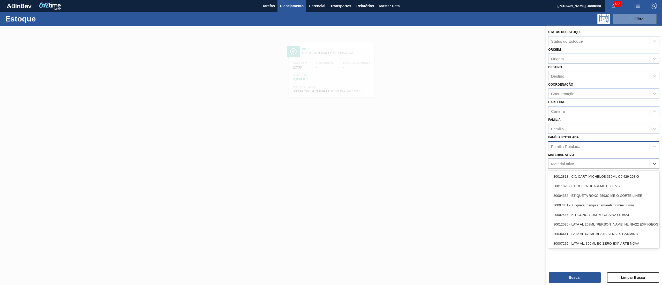
click at [580, 161] on div "Material ativo" at bounding box center [598, 163] width 101 height 7
paste ativo "30003102"
type ativo "30003102"
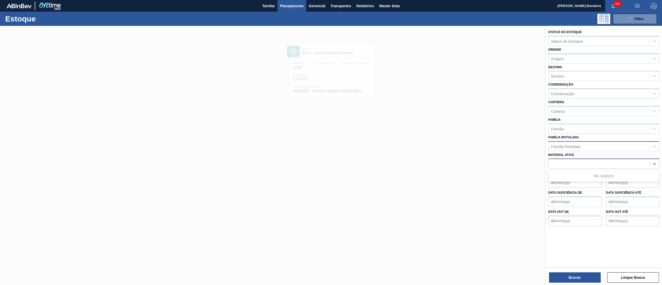
click at [599, 160] on div "30003102" at bounding box center [598, 163] width 101 height 7
click at [599, 160] on div "Material ativo" at bounding box center [598, 163] width 101 height 7
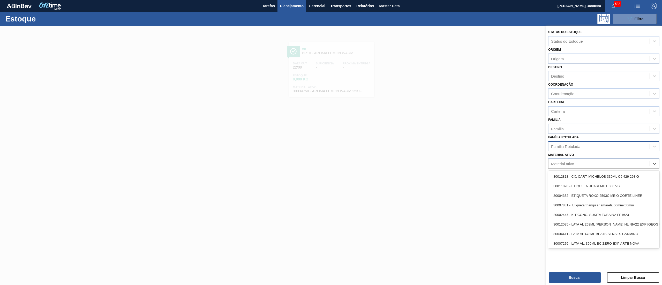
click at [599, 160] on div "Material ativo" at bounding box center [598, 163] width 101 height 7
paste ativo "30003102"
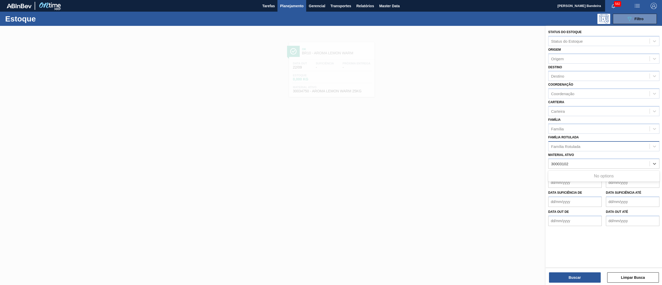
type ativo "30003102"
click at [580, 160] on div "Material ativo" at bounding box center [598, 163] width 101 height 7
paste ativo "CORANTE CARAMELO PARA BLACK;25KG"
type ativo "CORANTE CARAMELO PARA BLACK;25KG"
click at [595, 175] on div "30003102 - CORANTE CARAMELO PARA BLACK;25KG" at bounding box center [603, 177] width 111 height 10
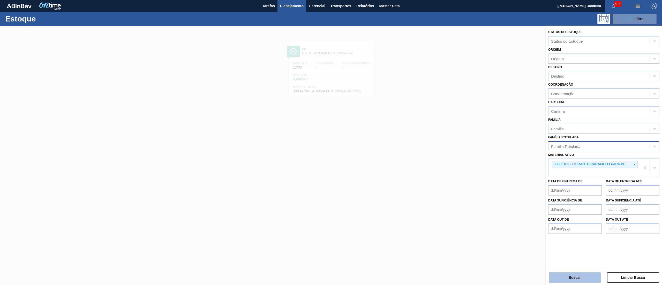
click at [563, 277] on button "Buscar" at bounding box center [575, 277] width 52 height 10
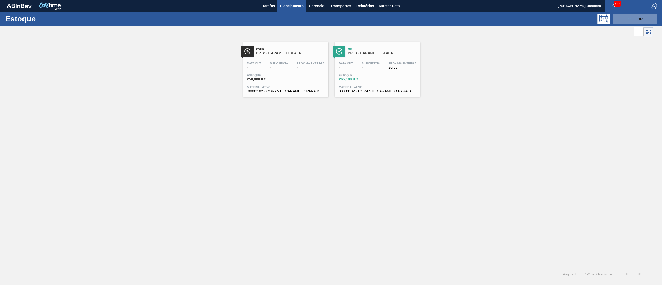
click at [356, 65] on div "Data out - Suficiência - Próxima Entrega 26/09" at bounding box center [377, 66] width 80 height 9
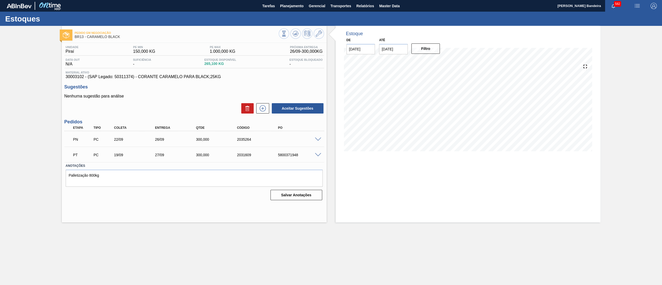
click at [317, 139] on span at bounding box center [318, 139] width 6 height 4
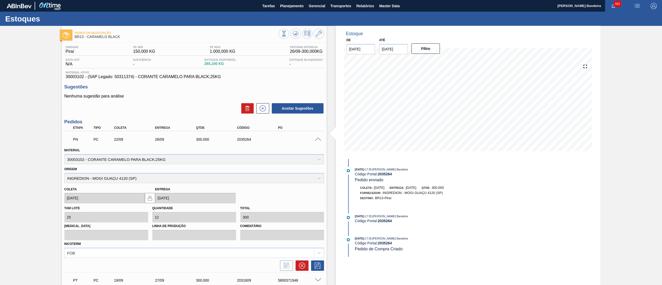
click at [317, 139] on span at bounding box center [318, 139] width 6 height 4
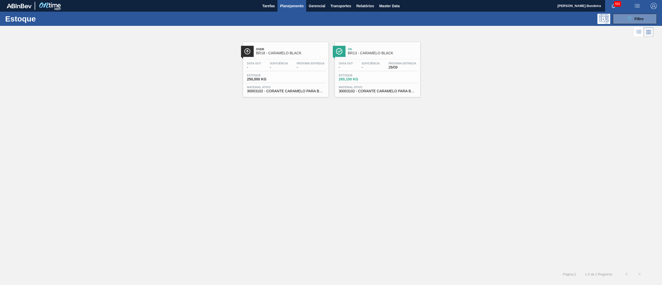
click at [287, 81] on div "Estoque 250,000 KG" at bounding box center [286, 78] width 80 height 9
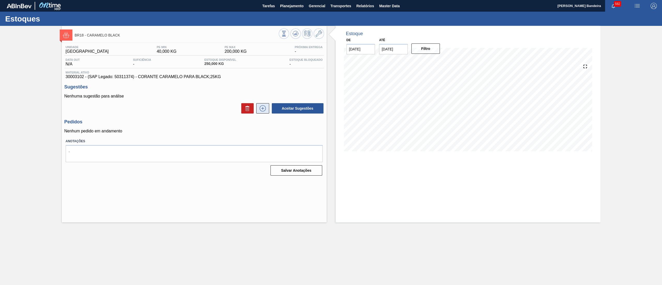
click at [263, 109] on icon at bounding box center [262, 108] width 0 height 3
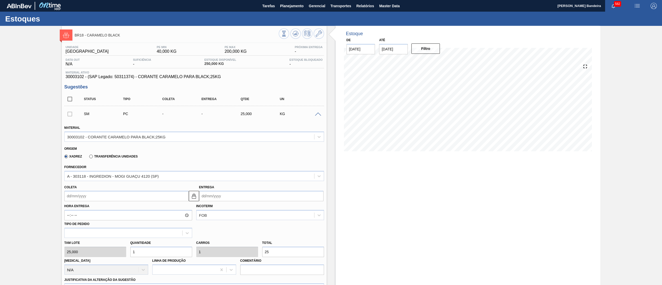
click at [108, 254] on div "Tam lote 25,000 Quantidade 1 Carros 1 Total 25 Doca N/A Linha de Produção Comen…" at bounding box center [194, 256] width 264 height 37
click at [320, 35] on icon at bounding box center [319, 33] width 6 height 6
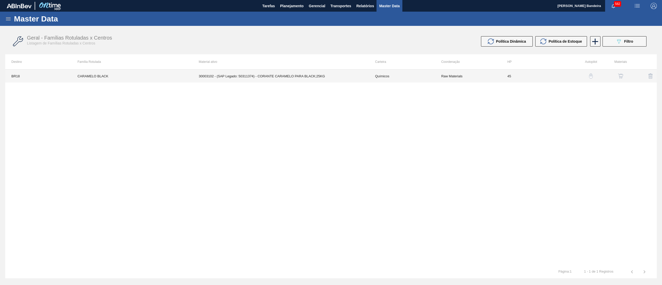
click at [348, 78] on td "30003102 - (SAP Legado: 50311374) - CORANTE CARAMELO PARA BLACK;25KG" at bounding box center [281, 76] width 176 height 13
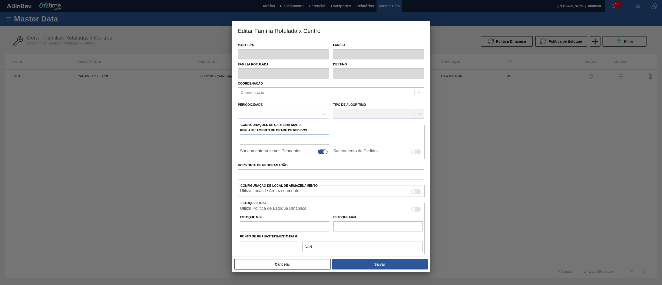
type input "Químicos"
type input "Caramelo"
type input "CARAMELO BLACK"
type input "BR18 - Pernambuco"
type input "45"
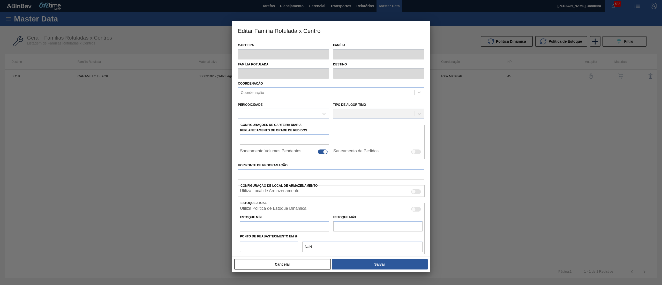
type input "40"
type input "200"
type input "50"
type input "120,000"
checkbox input "true"
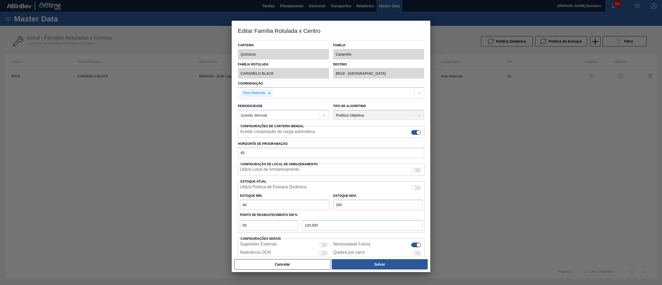
drag, startPoint x: 356, startPoint y: 204, endPoint x: 294, endPoint y: 204, distance: 61.5
click at [294, 204] on div "Estoque Mín. 40 Estoque Máx. 200" at bounding box center [331, 200] width 187 height 19
type input "4"
type input "22,000"
type input "48"
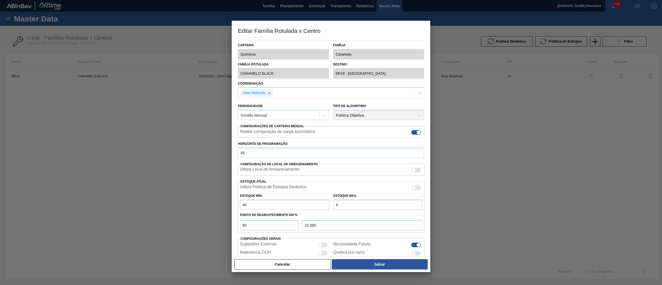
type input "44,000"
type input "480"
type input "260,000"
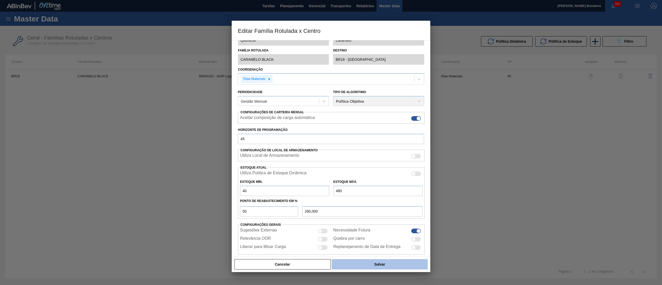
scroll to position [21, 0]
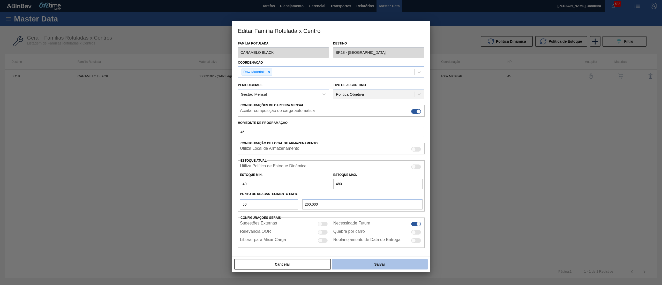
type input "480"
click at [378, 264] on button "Salvar" at bounding box center [380, 264] width 96 height 10
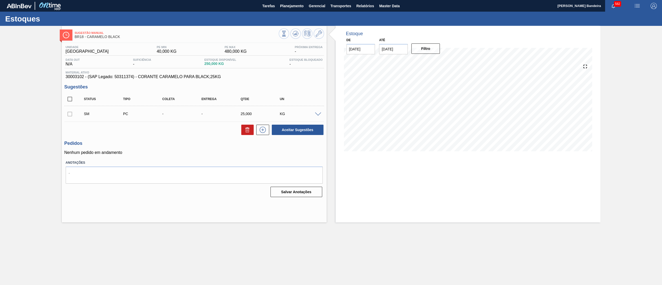
click at [318, 112] on span at bounding box center [318, 114] width 6 height 4
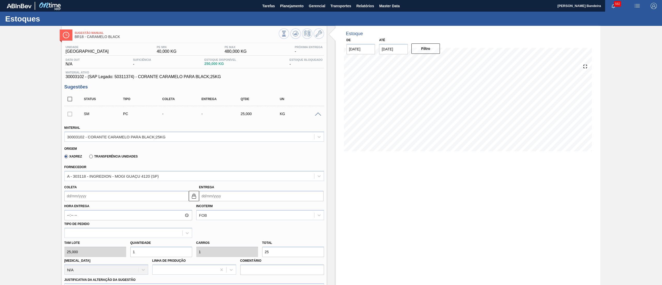
click at [109, 255] on div "Tam lote 25,000 Quantidade 1 Carros 1 Total 25 Doca N/A Linha de Produção Comen…" at bounding box center [194, 256] width 264 height 37
type input "5"
type input "125"
click at [97, 253] on div "Tam lote 25,000 Quantidade 5 Carros 5 Total 125 Doca N/A Linha de Produção Come…" at bounding box center [194, 256] width 264 height 37
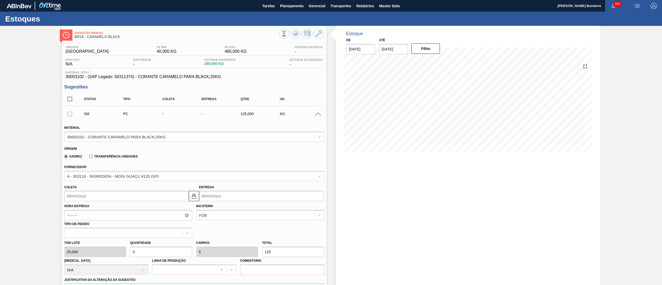
type input "6"
type input "150"
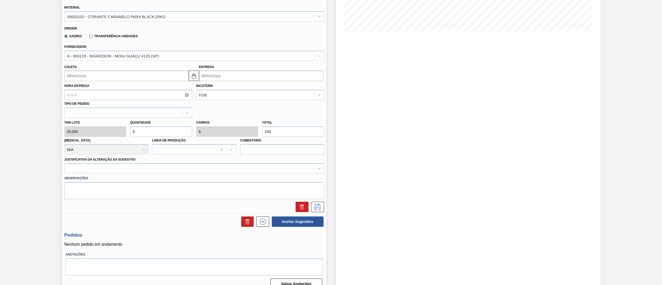
scroll to position [128, 0]
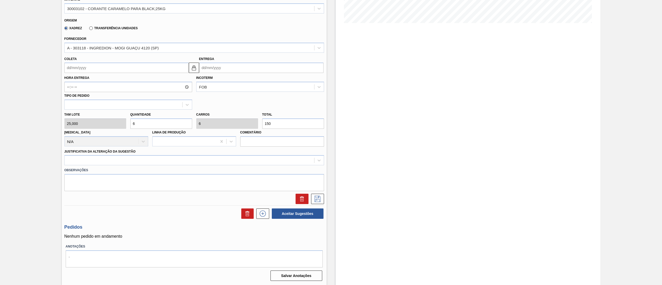
type input "6"
click at [87, 166] on div "Observações" at bounding box center [194, 178] width 264 height 26
click at [80, 159] on div at bounding box center [189, 160] width 249 height 7
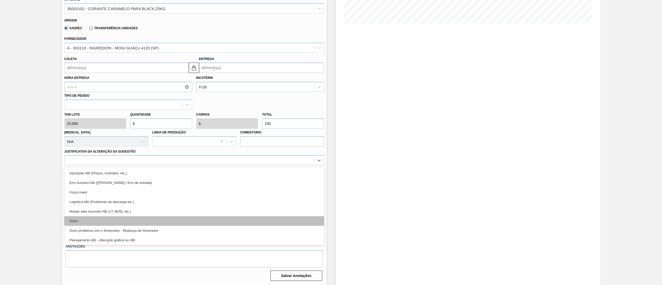
click at [83, 222] on div "Outro" at bounding box center [193, 221] width 259 height 10
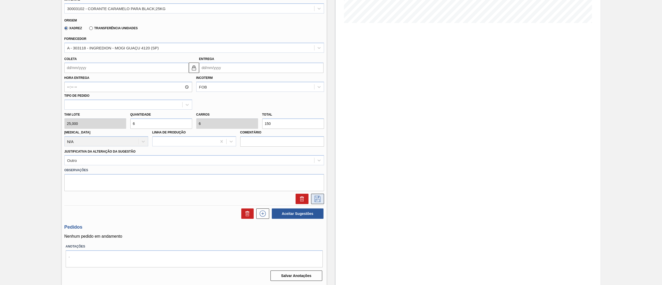
click at [319, 202] on button at bounding box center [317, 199] width 13 height 10
click at [163, 72] on input "Coleta" at bounding box center [126, 68] width 124 height 10
click at [86, 120] on div "23" at bounding box center [86, 121] width 7 height 7
type input "[DATE]"
type input "07/10/2025"
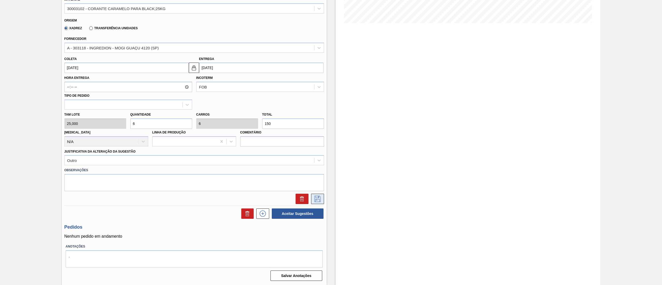
click at [315, 200] on icon at bounding box center [317, 199] width 8 height 6
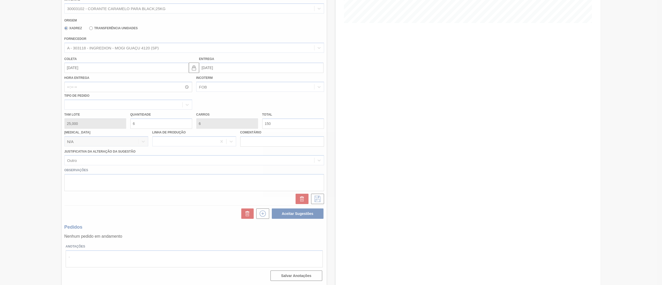
scroll to position [0, 0]
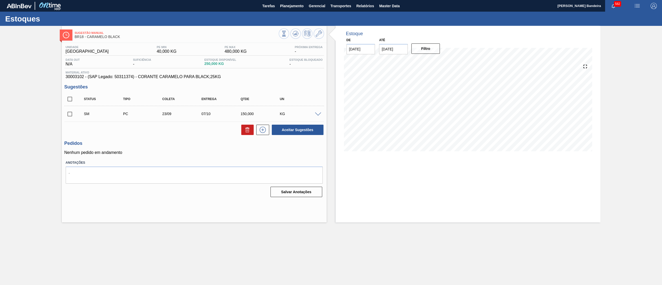
click at [320, 114] on span at bounding box center [318, 114] width 6 height 4
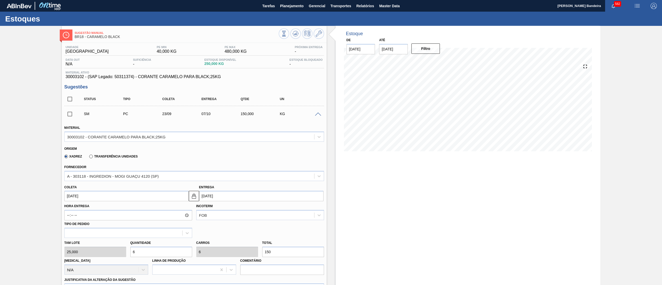
click at [95, 253] on div "Tam lote 25,000 Quantidade 6 Carros 6 Total 150 Doca N/A Linha de Produção Come…" at bounding box center [194, 256] width 264 height 37
type input "8"
type input "200"
type input "8"
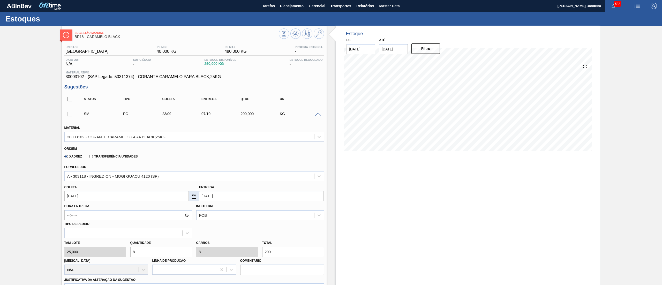
click at [192, 194] on img at bounding box center [194, 196] width 6 height 6
click at [218, 195] on input "07/10/2025" at bounding box center [261, 196] width 124 height 10
click at [213, 223] on div "29" at bounding box center [213, 224] width 7 height 7
type input "[DATE]"
click at [193, 195] on img at bounding box center [194, 196] width 6 height 6
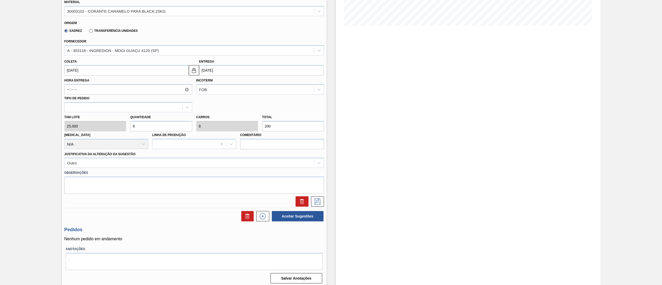
scroll to position [128, 0]
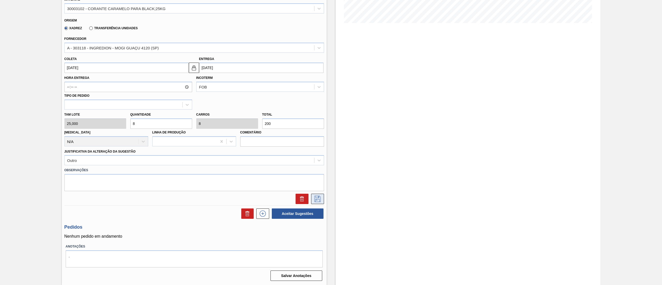
click at [319, 200] on icon at bounding box center [317, 199] width 8 height 6
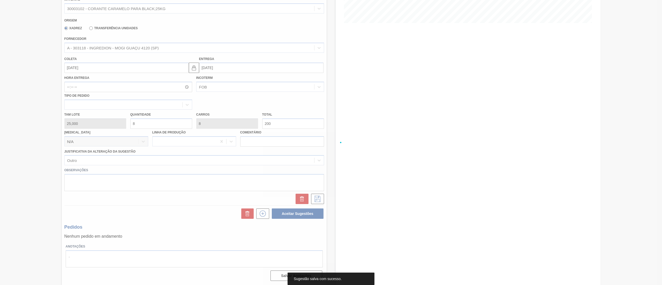
scroll to position [0, 0]
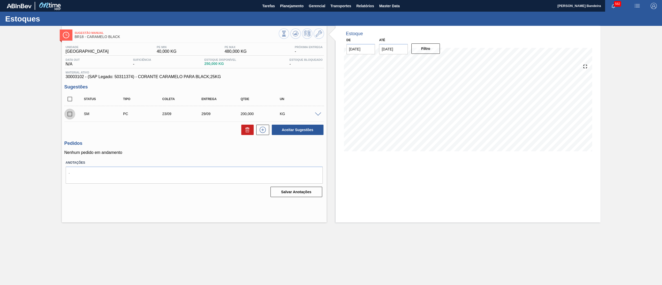
click at [70, 117] on input "checkbox" at bounding box center [69, 114] width 11 height 11
click at [293, 132] on button "Aceitar Sugestões" at bounding box center [298, 130] width 52 height 10
checkbox input "false"
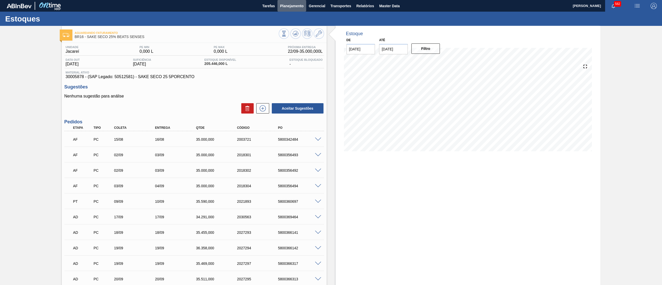
click at [295, 7] on span "Planejamento" at bounding box center [292, 6] width 24 height 6
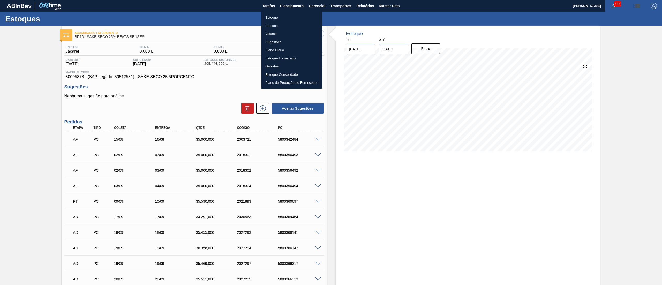
click at [290, 14] on li "Estoque" at bounding box center [291, 17] width 61 height 8
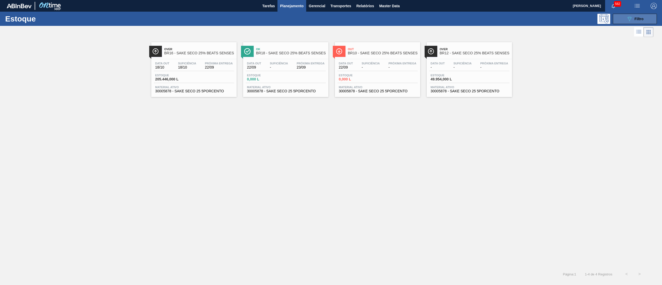
click at [634, 15] on button "089F7B8B-B2A5-4AFE-B5C0-19BA573D28AC Filtro" at bounding box center [634, 19] width 44 height 10
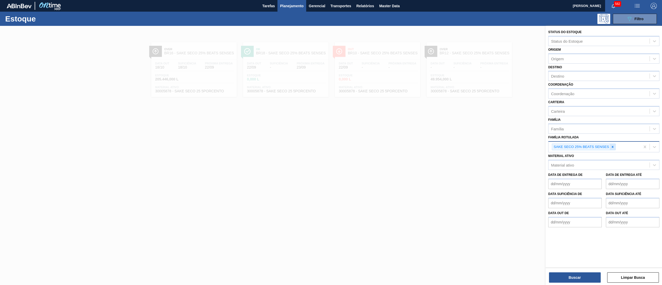
click at [610, 147] on div at bounding box center [612, 147] width 6 height 6
paste Rotulada "30034341"
type Rotulada "30034341"
click at [584, 137] on div "Família Rotulada Família Rotulada" at bounding box center [603, 143] width 111 height 18
click at [578, 161] on div "Material ativo" at bounding box center [598, 163] width 101 height 7
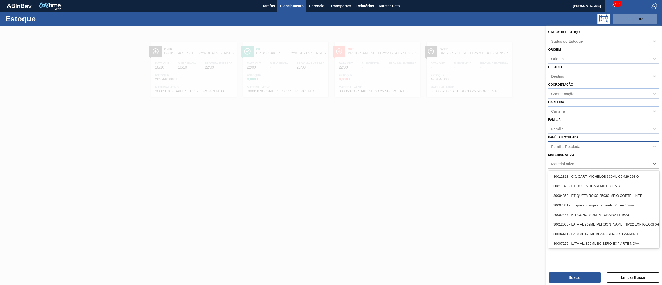
paste ativo "30034341"
type ativo "30034341"
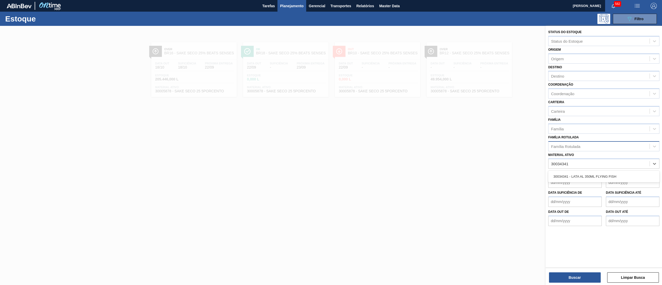
click at [574, 181] on div "30034341 - LATA AL 350ML FLYING FISH" at bounding box center [603, 177] width 111 height 12
click at [573, 177] on div "30034341 - LATA AL 350ML FLYING FISH" at bounding box center [603, 177] width 111 height 10
click at [561, 278] on button "Buscar" at bounding box center [575, 277] width 52 height 10
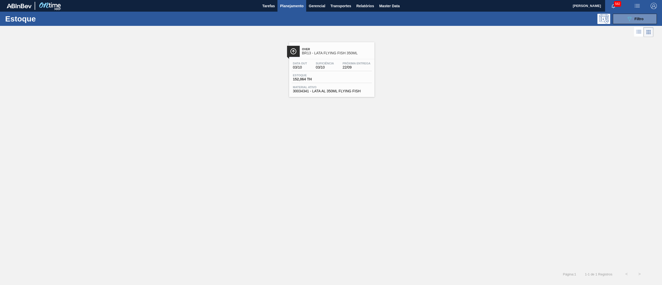
click at [341, 57] on div "Over BR13 - LATA FLYING FISH 350ML" at bounding box center [337, 51] width 70 height 12
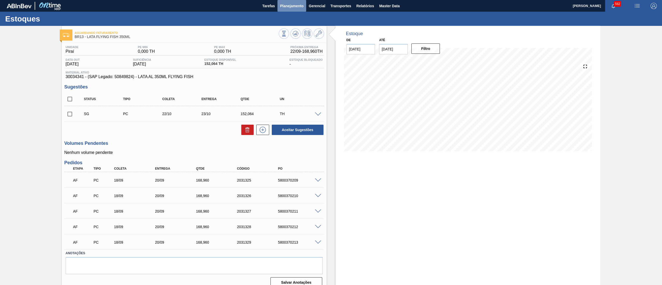
click at [296, 7] on span "Planejamento" at bounding box center [292, 6] width 24 height 6
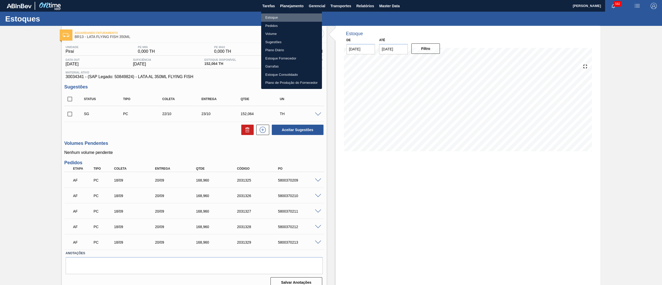
click at [291, 17] on li "Estoque" at bounding box center [291, 17] width 61 height 8
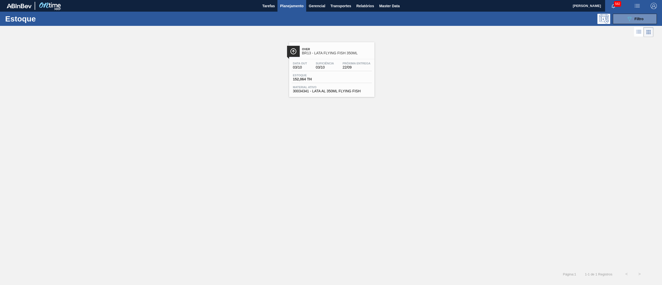
click at [288, 7] on span "Planejamento" at bounding box center [292, 6] width 24 height 6
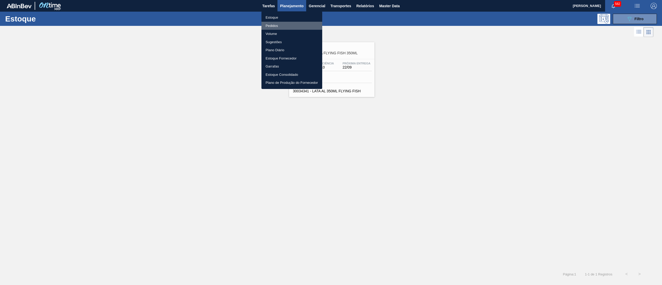
click at [278, 23] on li "Pedidos" at bounding box center [291, 26] width 61 height 8
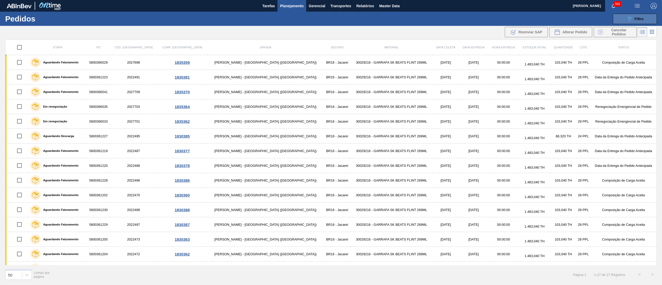
click at [624, 19] on button "089F7B8B-B2A5-4AFE-B5C0-19BA573D28AC Filtro" at bounding box center [634, 19] width 44 height 10
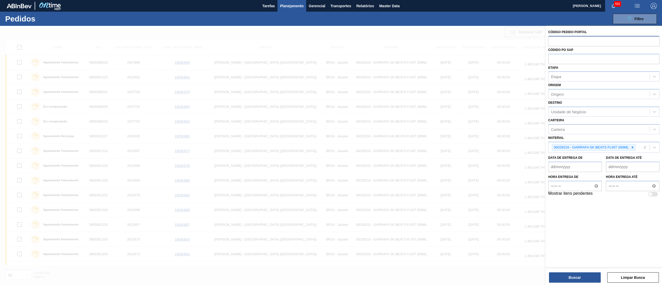
click at [566, 39] on input "text" at bounding box center [603, 41] width 111 height 10
paste input "1985134"
type input "1985134"
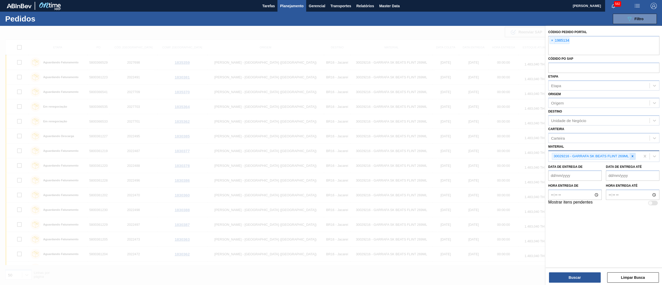
click at [633, 153] on div at bounding box center [632, 156] width 6 height 6
click at [572, 278] on button "Buscar" at bounding box center [575, 277] width 52 height 10
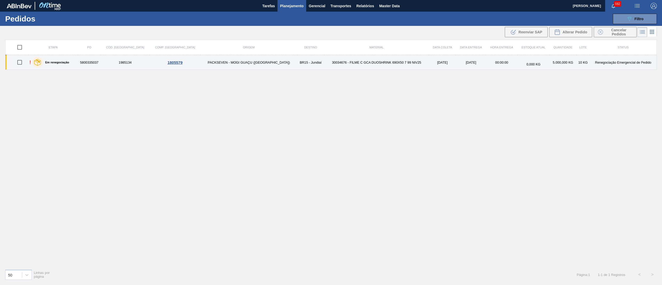
click at [234, 66] on td "PACKSEVEN - MOGI GUAÇU ([GEOGRAPHIC_DATA])" at bounding box center [248, 62] width 97 height 15
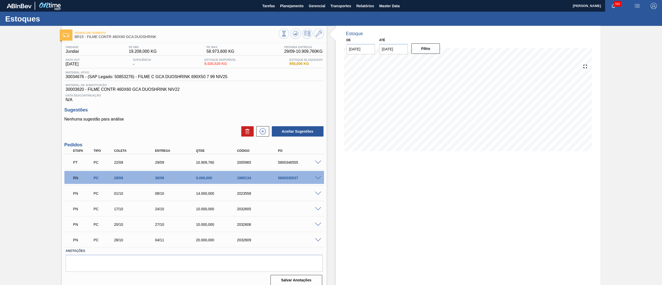
click at [318, 178] on span at bounding box center [318, 178] width 6 height 4
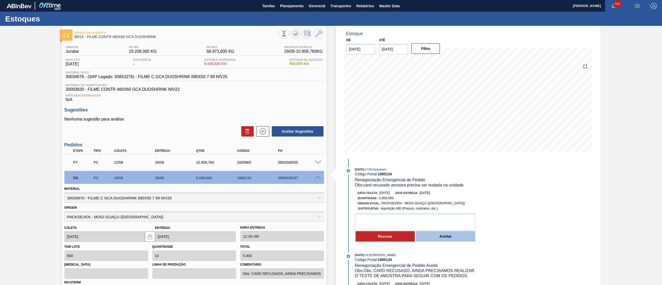
click at [452, 240] on button "Aceitar" at bounding box center [445, 236] width 59 height 10
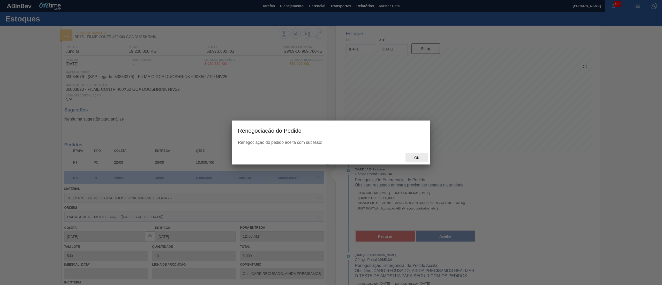
click at [412, 159] on span "Ok" at bounding box center [416, 158] width 13 height 4
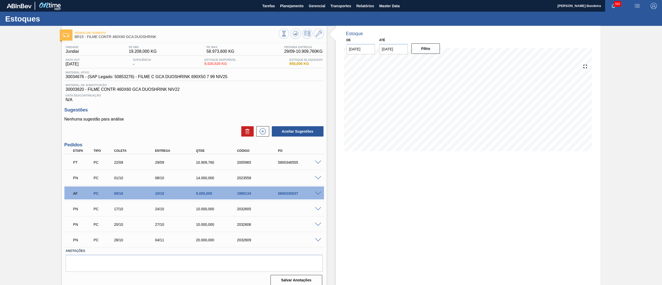
click at [315, 178] on span at bounding box center [318, 178] width 6 height 4
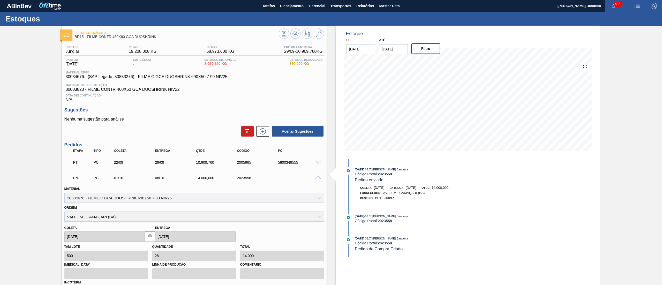
click at [316, 181] on div "PN PC 01/10 08/10 14.000,000 2023558" at bounding box center [193, 177] width 259 height 13
click at [316, 178] on span at bounding box center [318, 178] width 6 height 4
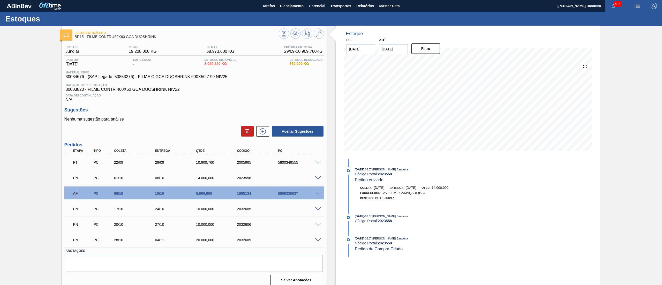
click at [318, 210] on span at bounding box center [318, 209] width 6 height 4
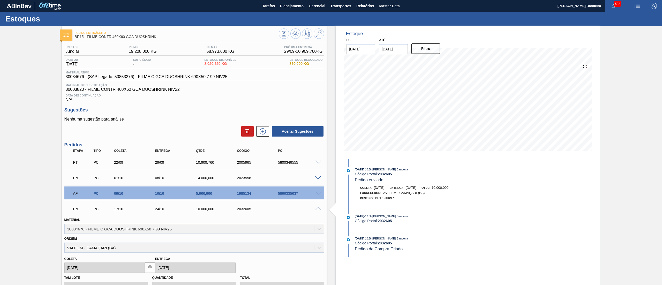
click at [318, 210] on span at bounding box center [318, 209] width 6 height 4
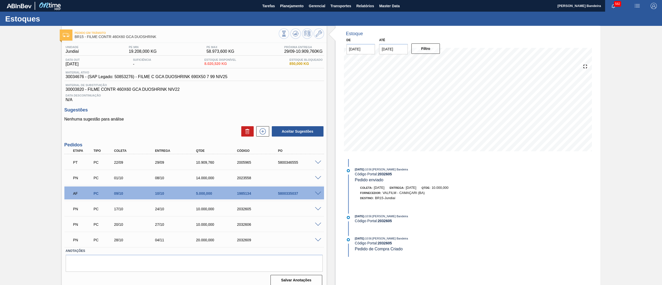
click at [318, 225] on span at bounding box center [318, 225] width 6 height 4
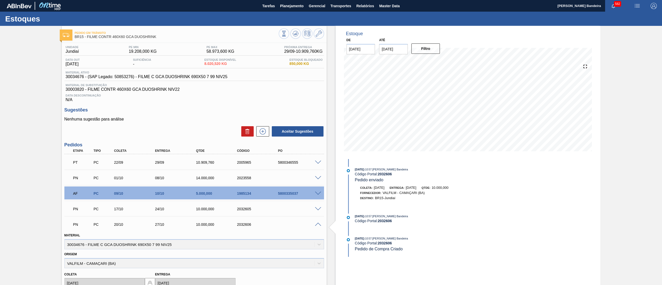
click at [318, 225] on span at bounding box center [318, 225] width 6 height 4
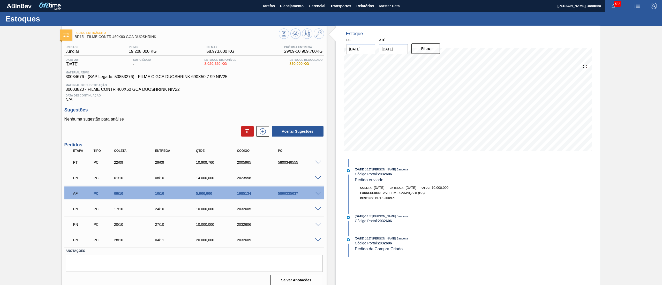
click at [314, 237] on div "PN PC 28/10 04/11 20.000,000 2032609" at bounding box center [193, 239] width 246 height 10
click at [317, 243] on div "PN PC 28/10 04/11 20.000,000 2032609" at bounding box center [193, 239] width 259 height 13
click at [317, 241] on span at bounding box center [318, 240] width 6 height 4
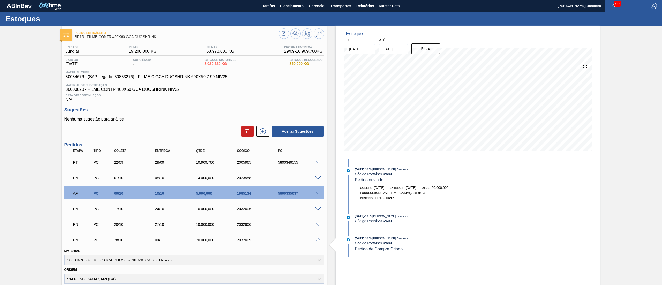
click at [317, 241] on span at bounding box center [318, 240] width 6 height 4
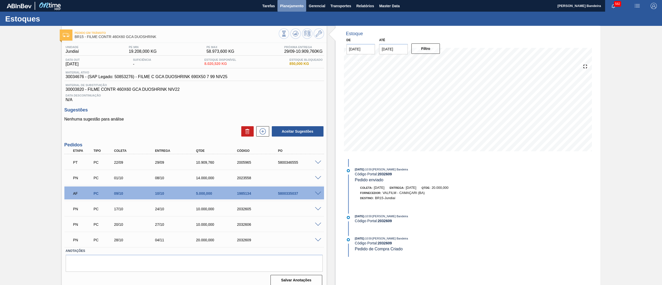
click at [290, 8] on span "Planejamento" at bounding box center [292, 6] width 24 height 6
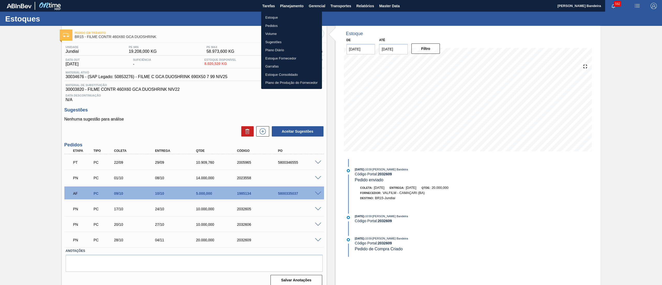
click at [278, 14] on li "Estoque" at bounding box center [291, 17] width 61 height 8
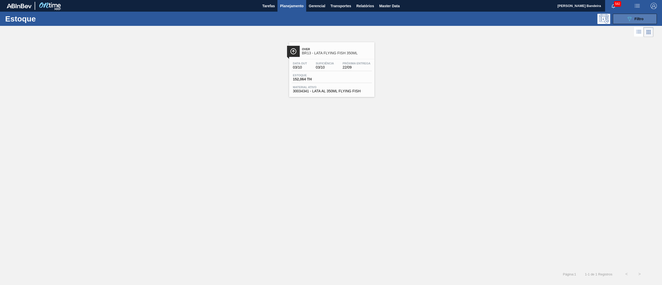
click at [618, 19] on button "089F7B8B-B2A5-4AFE-B5C0-19BA573D28AC Filtro" at bounding box center [634, 19] width 44 height 10
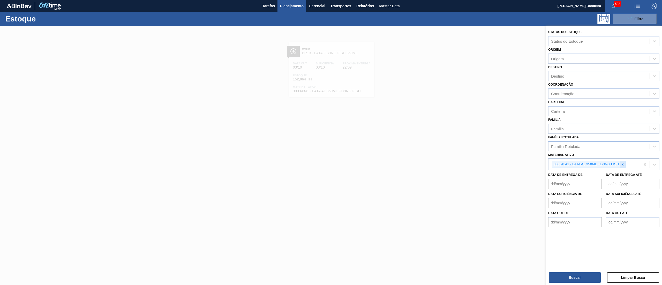
click at [625, 164] on div at bounding box center [622, 164] width 6 height 6
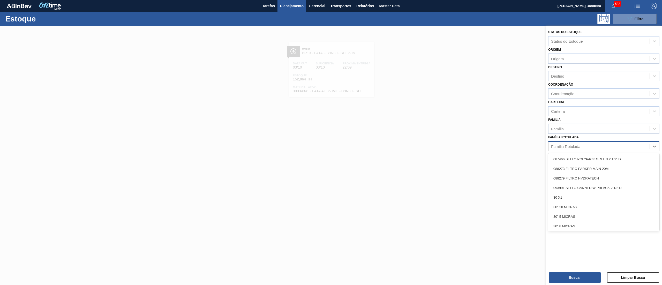
click at [572, 144] on div "Família Rotulada" at bounding box center [565, 146] width 29 height 4
type Rotulada "cara"
click at [575, 160] on div "AROMA CARAMBOLA" at bounding box center [603, 159] width 111 height 10
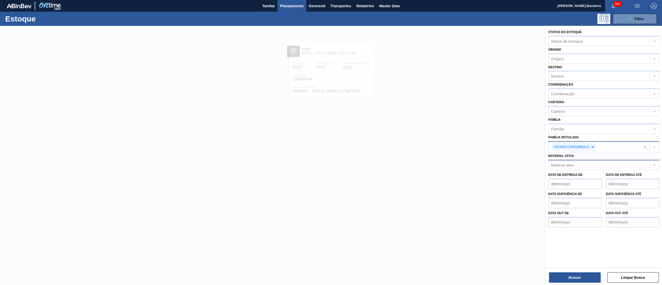
click at [575, 270] on div "Buscar Limpar Busca" at bounding box center [603, 274] width 116 height 14
click at [575, 275] on button "Buscar" at bounding box center [575, 277] width 52 height 10
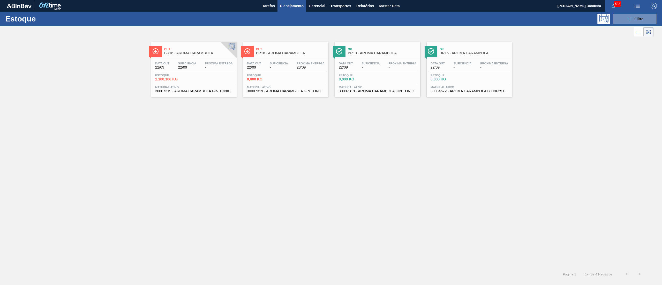
click at [179, 92] on span "30007319 - AROMA CARAMBOLA GIN TONIC" at bounding box center [194, 91] width 78 height 4
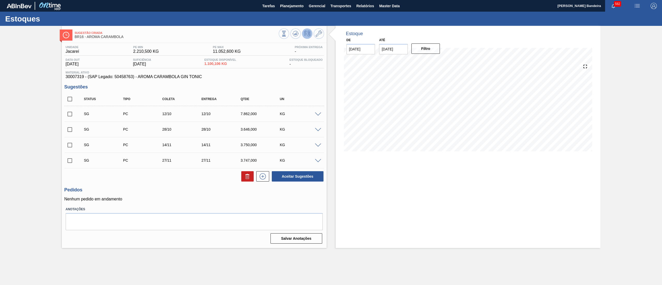
click at [318, 113] on span at bounding box center [318, 114] width 6 height 4
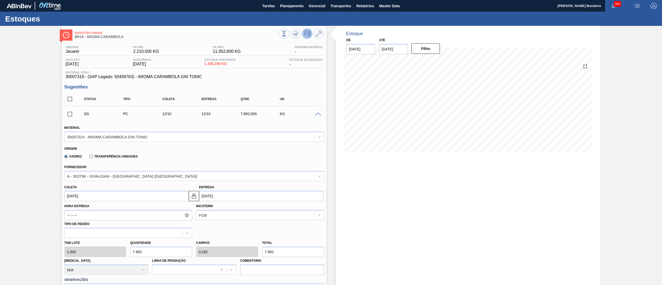
click at [134, 195] on input "12/10/2025" at bounding box center [126, 196] width 124 height 10
click at [154, 253] on input "7.862" at bounding box center [161, 252] width 62 height 10
drag, startPoint x: 154, startPoint y: 253, endPoint x: 75, endPoint y: 260, distance: 78.3
click at [75, 260] on div "Tam lote 1,000 Quantidade 7.862 Carros 0,262 Total 7.862 Doca N/A Linha de Prod…" at bounding box center [194, 256] width 264 height 37
type input "3"
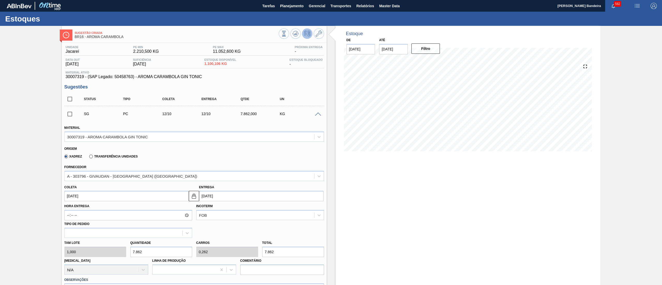
type input "0"
type input "3"
type input "30"
type input "0,001"
type input "30"
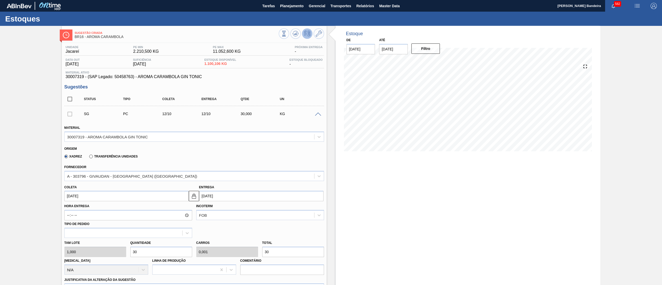
type input "300"
type input "0,01"
type input "300"
type input "3.000"
type input "0,1"
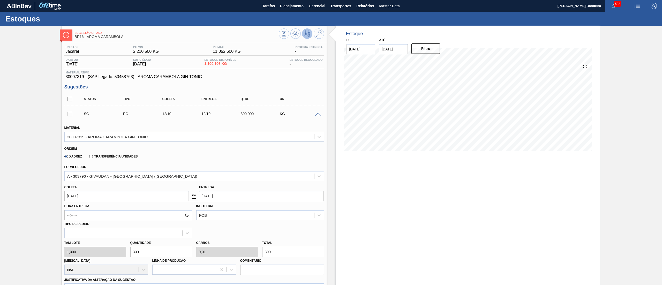
type input "3.000"
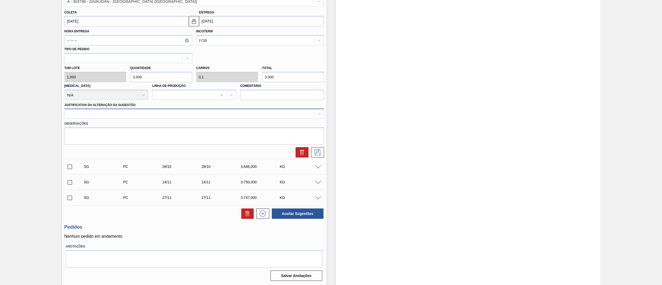
type input "3.000"
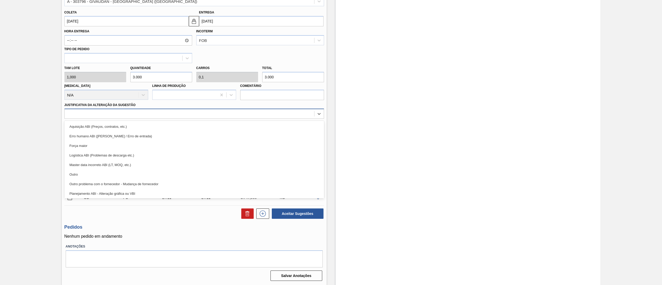
click at [91, 112] on div at bounding box center [189, 113] width 249 height 7
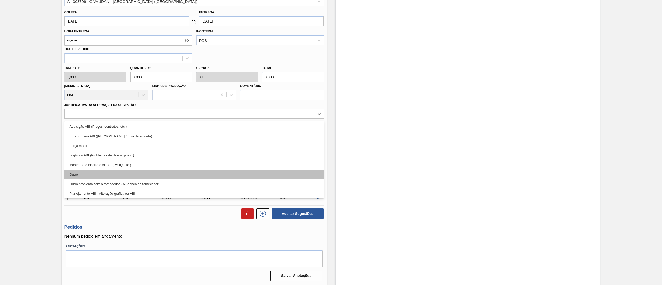
click at [87, 174] on div "Outro" at bounding box center [193, 175] width 259 height 10
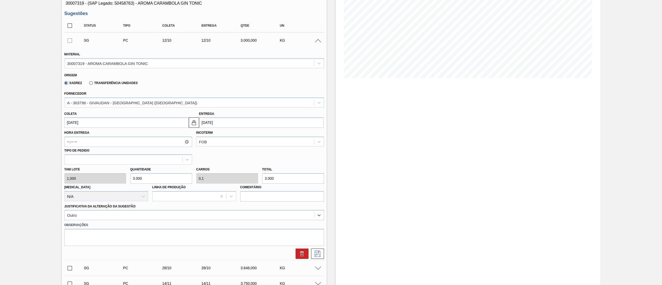
scroll to position [63, 0]
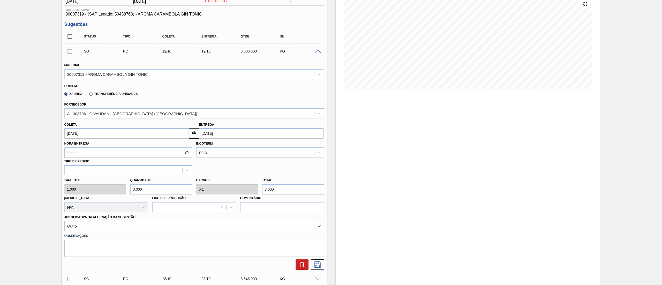
click at [91, 139] on div "Hora Entrega Incoterm FOB Tipo de pedido" at bounding box center [194, 157] width 264 height 37
click at [87, 133] on input "12/10/2025" at bounding box center [126, 133] width 124 height 10
click at [69, 144] on button "Previous Month" at bounding box center [69, 146] width 4 height 4
click at [85, 189] on div "23" at bounding box center [86, 187] width 7 height 7
type input "[DATE]"
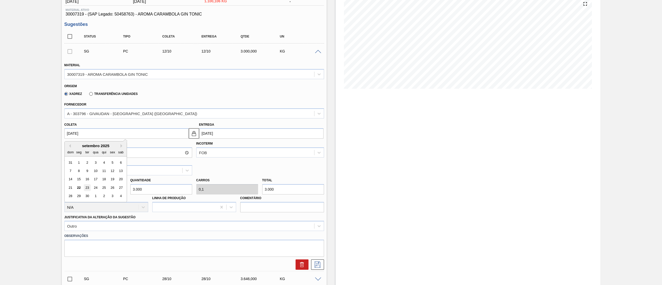
type input "[DATE]"
click at [315, 264] on icon at bounding box center [317, 264] width 8 height 6
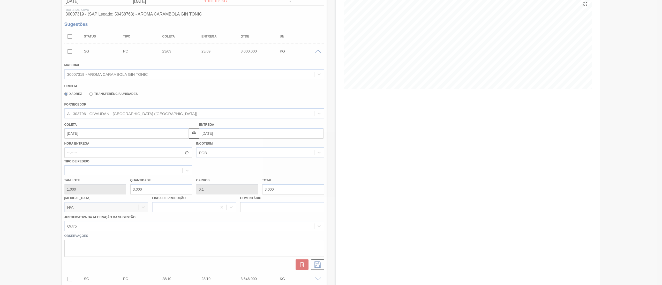
scroll to position [0, 0]
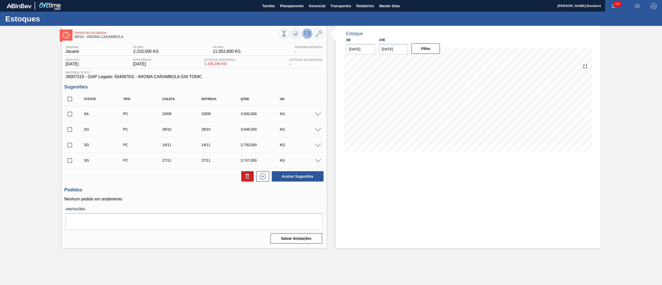
click at [318, 128] on span at bounding box center [318, 130] width 6 height 4
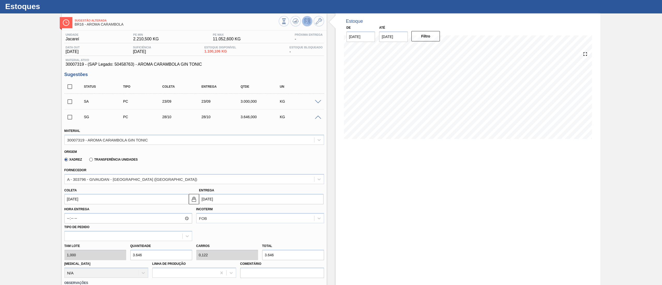
drag, startPoint x: 149, startPoint y: 270, endPoint x: 58, endPoint y: 280, distance: 92.0
click at [58, 280] on div "Sugestão Alterada BR16 - AROMA CARAMBOLA Unidade Jacareí PE MIN 2.210,500 KG PE…" at bounding box center [331, 220] width 662 height 415
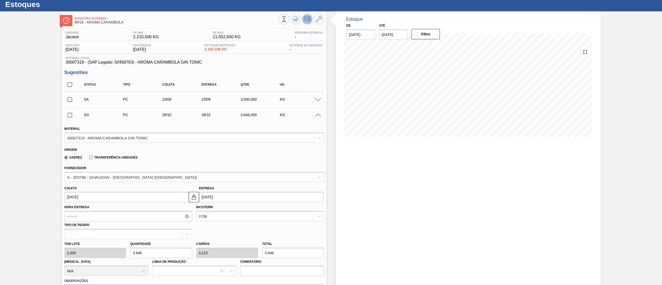
type input "3"
type input "0"
type input "3"
type input "30"
type input "0,001"
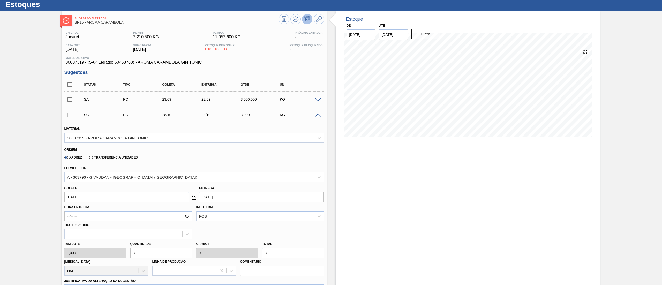
type input "30"
type input "300"
type input "0,01"
type input "300"
type input "3.000"
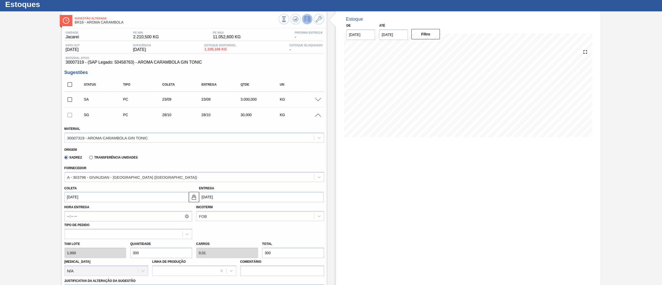
type input "0,1"
type input "3.000"
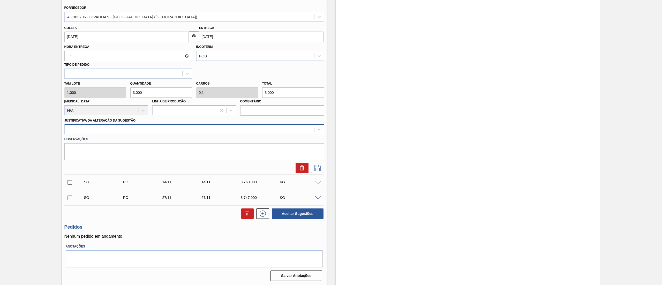
type input "3.000"
click at [84, 131] on div at bounding box center [189, 129] width 249 height 7
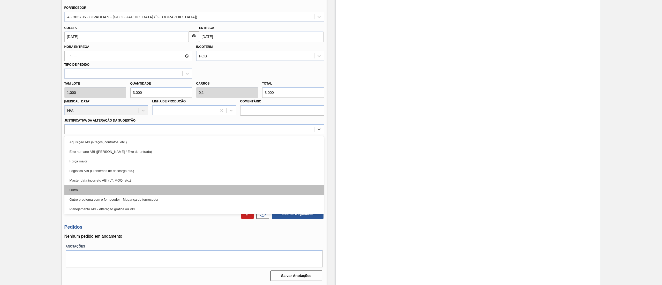
click at [83, 189] on div "Outro" at bounding box center [193, 190] width 259 height 10
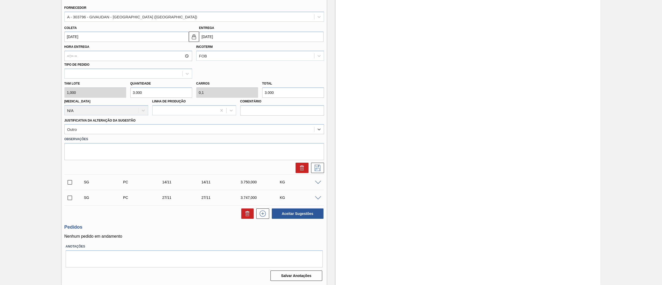
click at [80, 38] on input "28/10/2025" at bounding box center [126, 37] width 124 height 10
click at [79, 73] on div "6" at bounding box center [78, 74] width 7 height 7
type input "06/10/2025"
click at [316, 166] on icon at bounding box center [317, 168] width 8 height 6
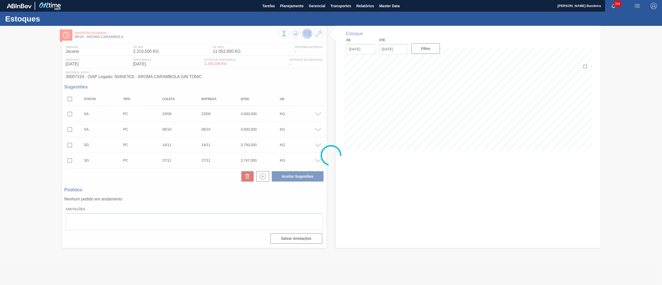
scroll to position [0, 0]
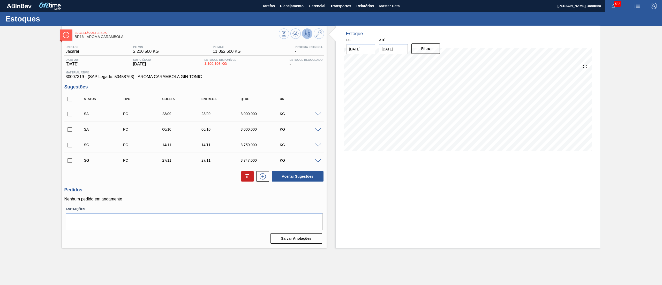
click at [68, 114] on input "checkbox" at bounding box center [69, 114] width 11 height 11
checkbox input "true"
click at [68, 131] on input "checkbox" at bounding box center [69, 129] width 11 height 11
checkbox input "true"
click at [289, 174] on button "Aceitar Sugestões" at bounding box center [298, 176] width 52 height 10
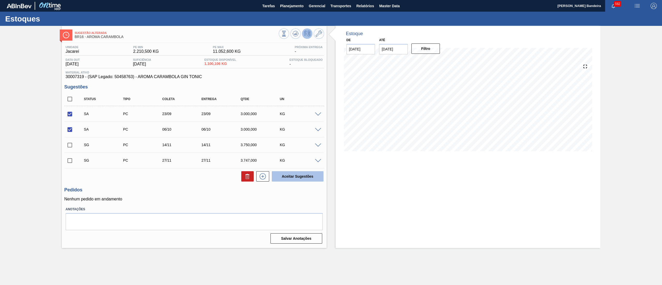
checkbox input "false"
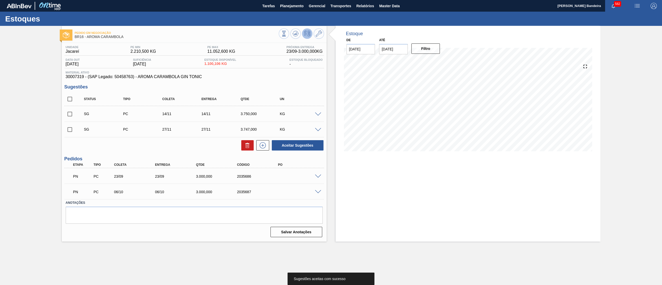
click at [317, 177] on span at bounding box center [318, 176] width 6 height 4
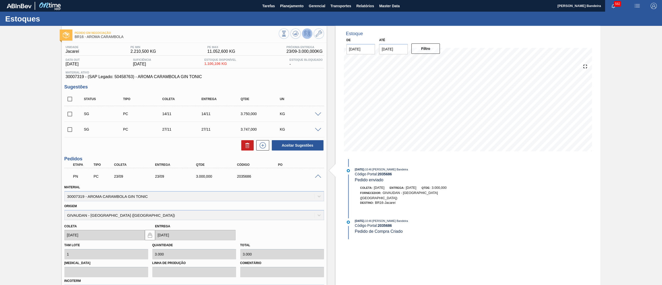
scroll to position [82, 0]
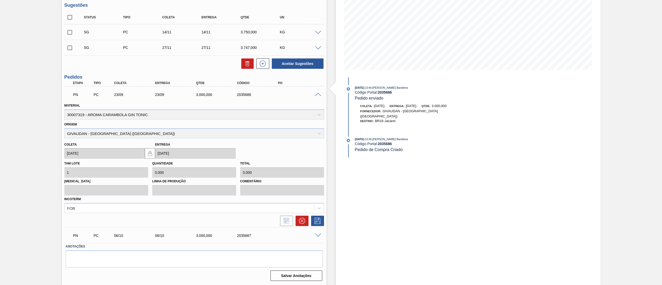
click at [319, 95] on span at bounding box center [318, 95] width 6 height 4
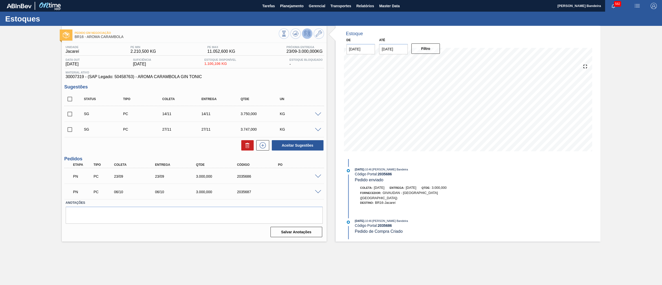
click at [317, 114] on span at bounding box center [318, 114] width 6 height 4
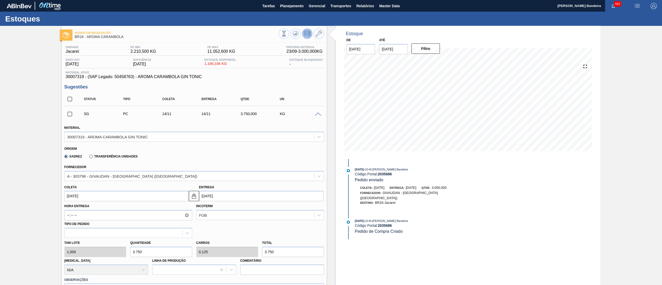
click at [122, 194] on input "14/11/2025" at bounding box center [126, 196] width 124 height 10
click at [70, 209] on button "Previous Month" at bounding box center [69, 208] width 4 height 4
click at [79, 242] on div "13" at bounding box center [78, 241] width 7 height 7
type input "13/10/2025"
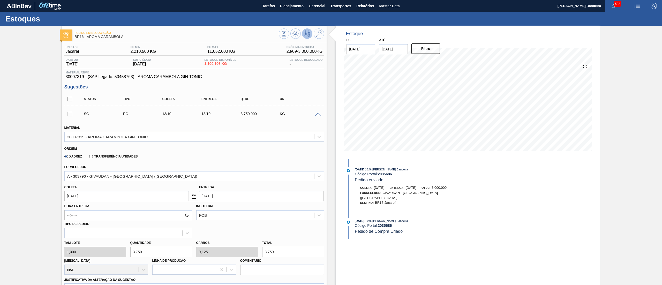
click at [94, 251] on div "Tam lote 1,000 Quantidade 3.750 Carros 0,125 Total 3.750 Doca N/A Linha de Prod…" at bounding box center [194, 256] width 264 height 37
type input "4"
type input "0"
type input "4"
type input "40"
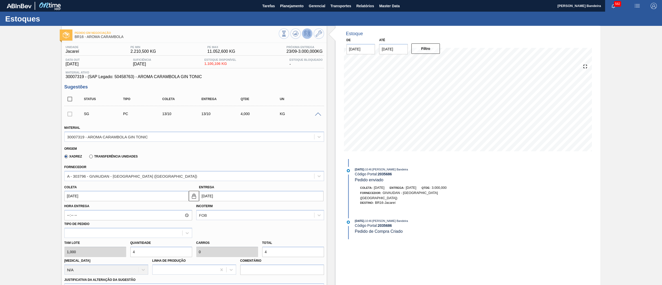
type input "0,001"
type input "40"
type input "400"
type input "0,013"
type input "400"
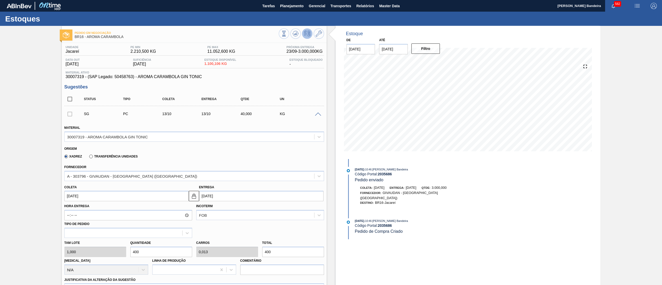
type input "4.000"
type input "0,133"
type input "4.000"
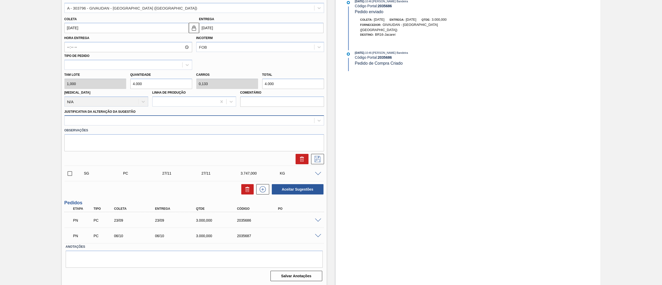
type input "4.000"
click at [88, 118] on div at bounding box center [189, 120] width 249 height 7
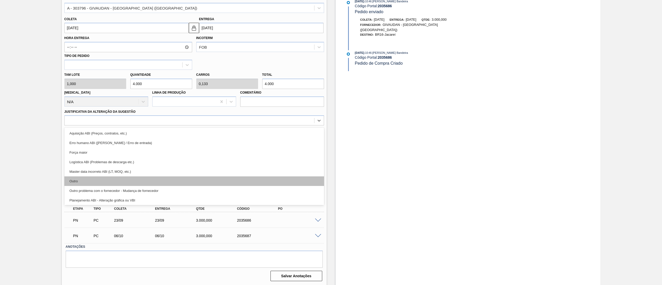
click at [87, 177] on div "Outro" at bounding box center [193, 181] width 259 height 10
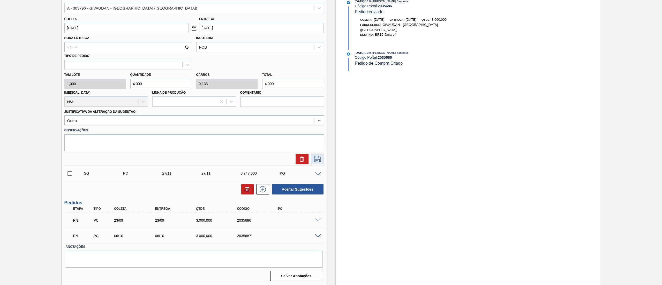
click at [319, 157] on icon at bounding box center [317, 159] width 8 height 6
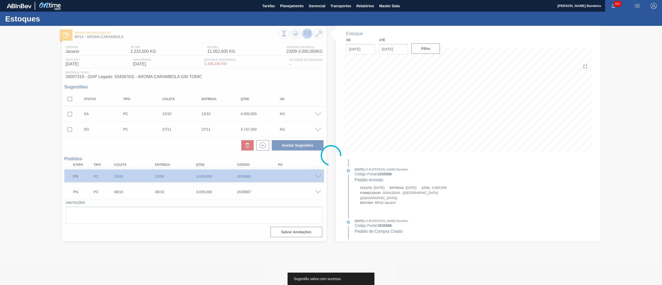
scroll to position [0, 0]
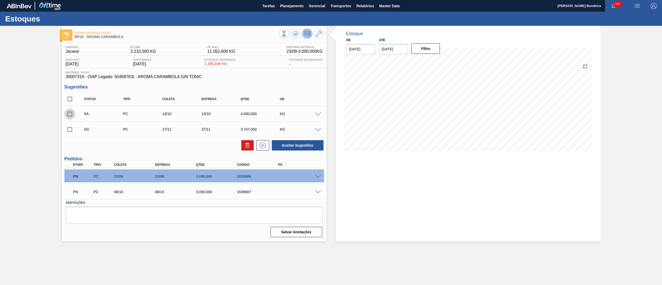
click at [69, 115] on input "checkbox" at bounding box center [69, 114] width 11 height 11
click at [296, 147] on button "Aceitar Sugestões" at bounding box center [298, 145] width 52 height 10
checkbox input "false"
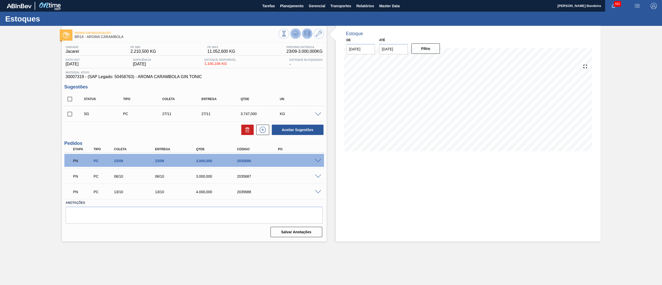
click at [298, 36] on icon at bounding box center [295, 33] width 6 height 6
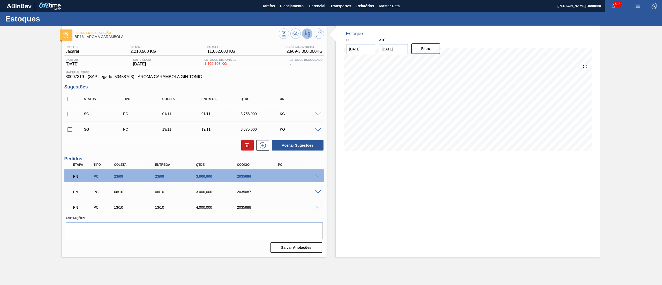
click at [69, 97] on input "checkbox" at bounding box center [69, 99] width 11 height 11
checkbox input "true"
click at [246, 147] on icon at bounding box center [247, 145] width 6 height 6
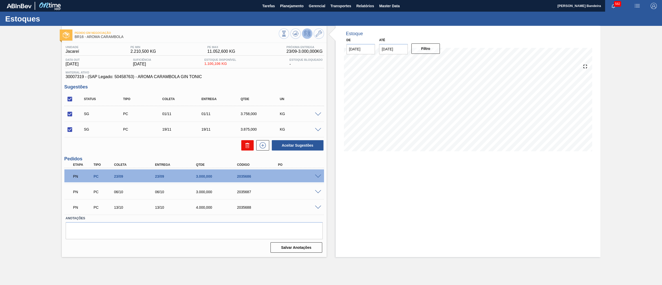
checkbox input "false"
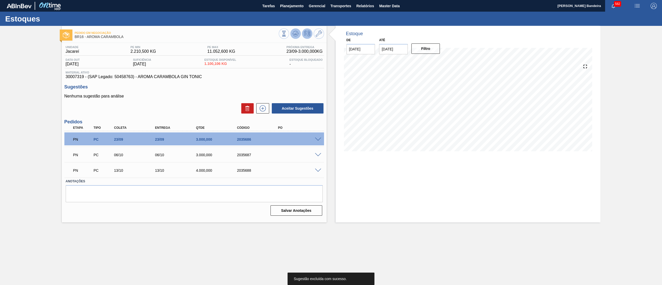
click at [294, 36] on icon at bounding box center [295, 33] width 6 height 6
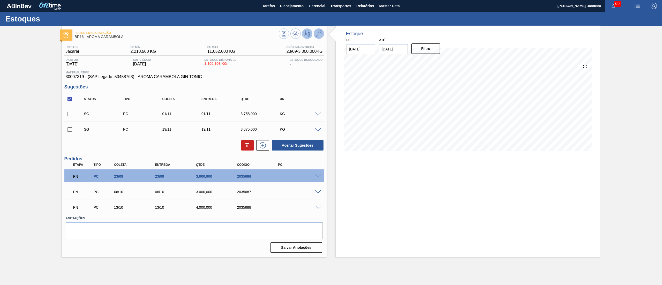
click at [319, 33] on icon at bounding box center [319, 33] width 6 height 6
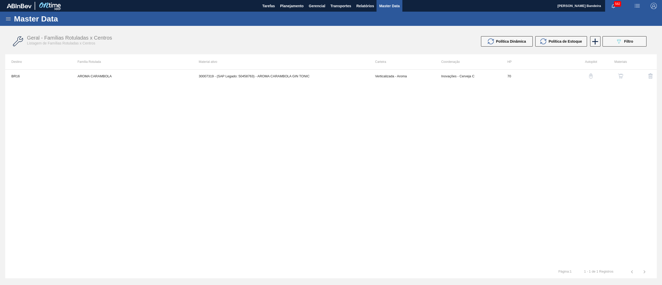
click at [622, 73] on img "button" at bounding box center [620, 75] width 5 height 5
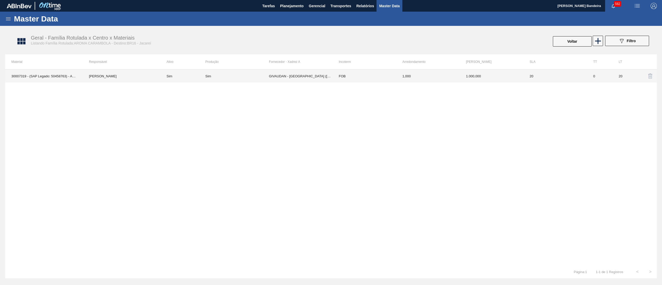
click at [366, 77] on td "FOB" at bounding box center [364, 76] width 64 height 13
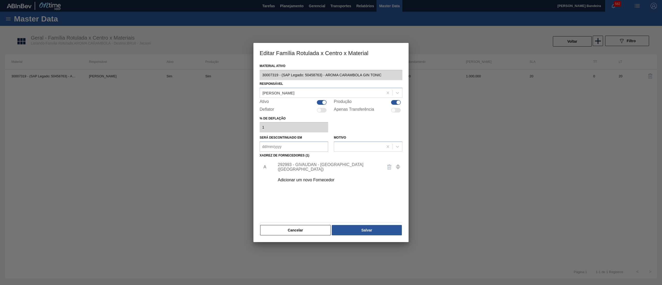
click at [293, 166] on div "292993 - GIVAUDAN - SÃO PAULO (SP)" at bounding box center [328, 166] width 101 height 9
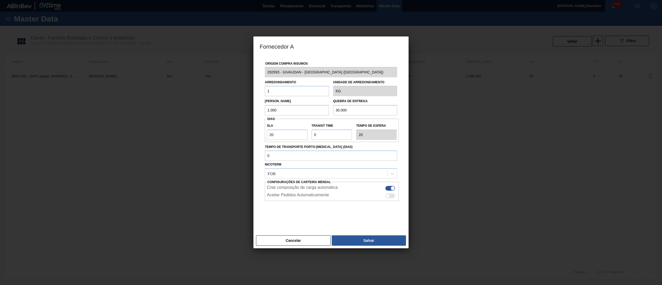
click at [253, 72] on div "Origem Compra Insumos 292993 - GIVAUDAN - SÃO PAULO (SP) Arredondamento 1 Unida…" at bounding box center [330, 144] width 155 height 177
click at [305, 245] on button "Cancelar" at bounding box center [293, 240] width 75 height 10
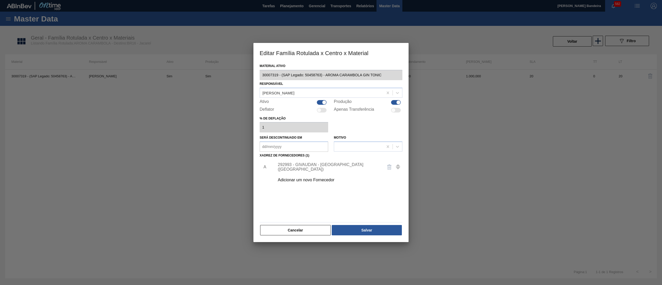
click at [295, 224] on div "Material ativo 30007319 - (SAP Legado: 50458763) - AROMA CARAMBOLA GIN TONIC Re…" at bounding box center [330, 148] width 143 height 173
click at [297, 226] on button "Cancelar" at bounding box center [295, 230] width 71 height 10
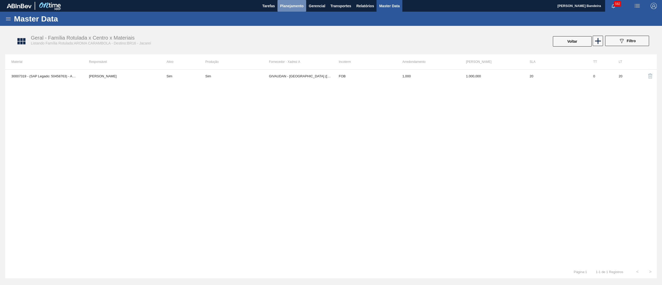
click at [286, 6] on span "Planejamento" at bounding box center [292, 6] width 24 height 6
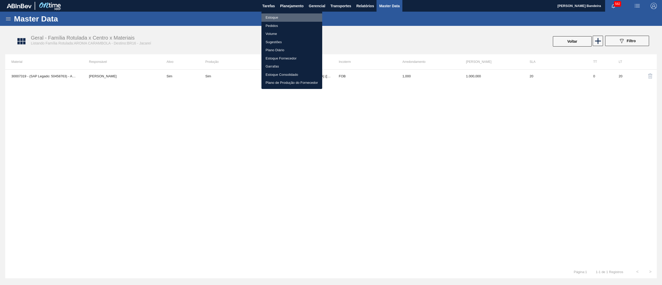
click at [283, 14] on li "Estoque" at bounding box center [291, 17] width 61 height 8
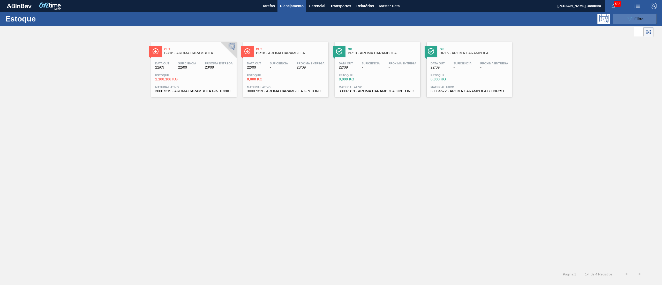
click at [618, 22] on button "089F7B8B-B2A5-4AFE-B5C0-19BA573D28AC Filtro" at bounding box center [634, 19] width 44 height 10
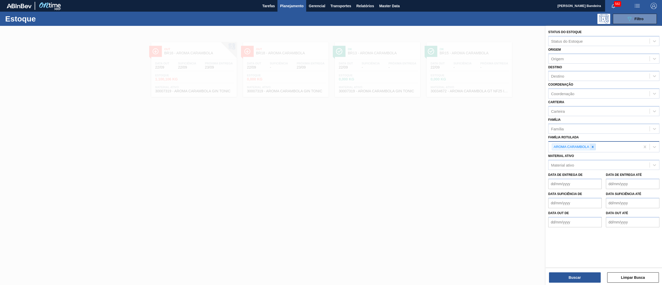
click at [592, 148] on icon at bounding box center [593, 147] width 4 height 4
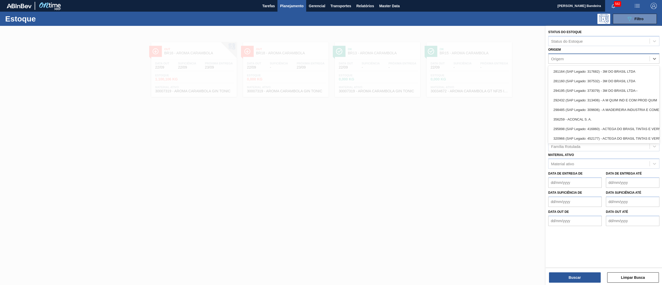
click at [567, 61] on div "Origem" at bounding box center [598, 58] width 101 height 7
paste input "292993"
type input "292993"
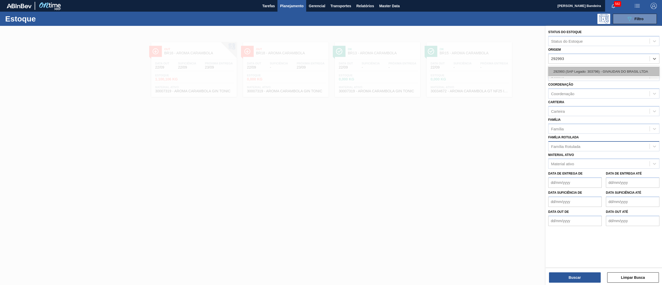
click at [568, 71] on div "292993 (SAP Legado: 303796) - GIVAUDAN DO BRASIL LTDA" at bounding box center [603, 72] width 111 height 10
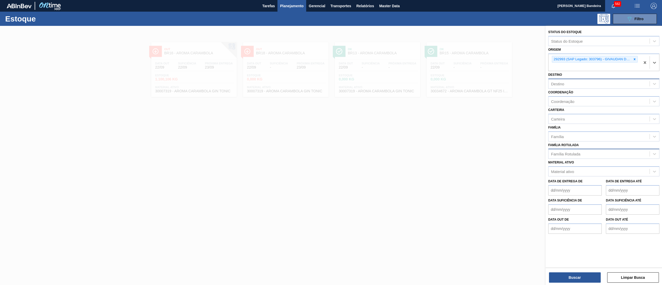
click at [554, 85] on div "Destino" at bounding box center [557, 84] width 13 height 4
type input "13"
click at [558, 93] on div "BR13 - Piraí" at bounding box center [603, 97] width 111 height 10
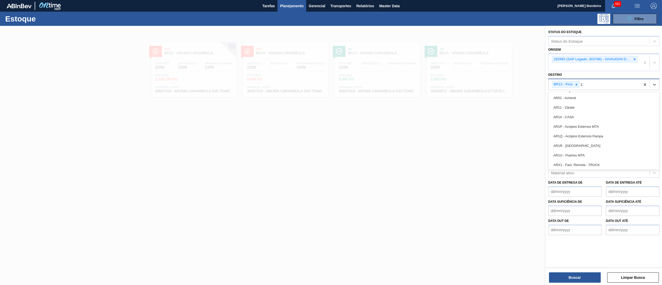
type input "18"
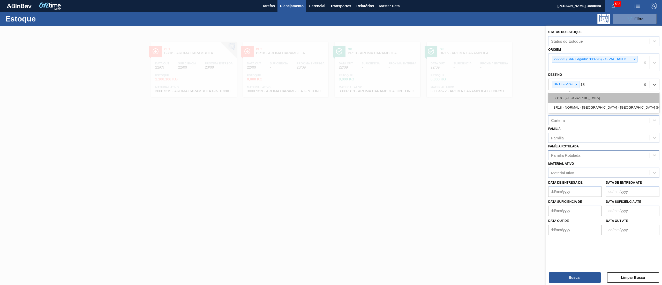
click at [584, 98] on div "BR18 - Pernambuco" at bounding box center [603, 98] width 111 height 10
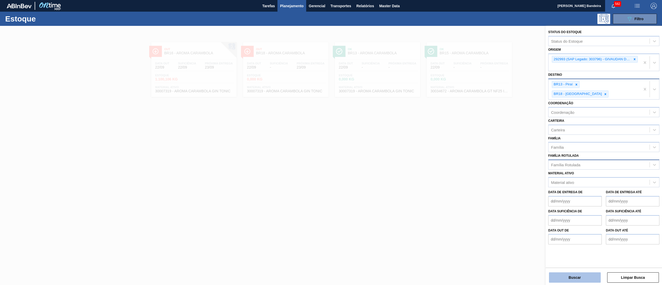
click at [559, 279] on button "Buscar" at bounding box center [575, 277] width 52 height 10
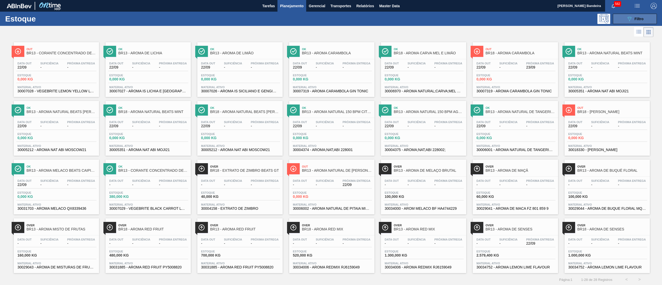
click at [635, 19] on span "Filtro" at bounding box center [638, 19] width 9 height 4
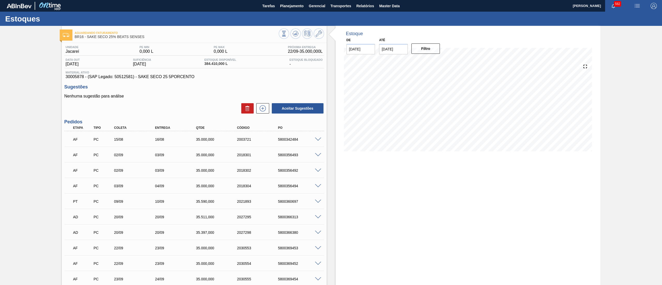
scroll to position [258, 0]
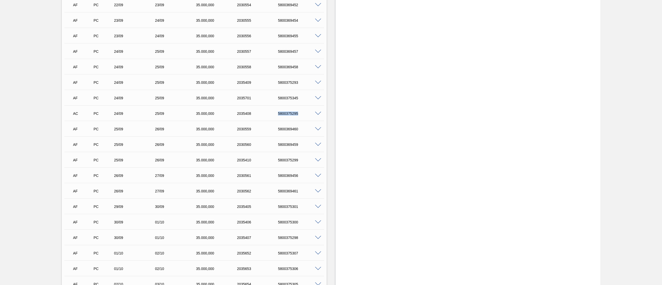
drag, startPoint x: 269, startPoint y: 114, endPoint x: 298, endPoint y: 108, distance: 29.8
click at [298, 108] on div "AC PC 24/09 25/09 35.000,000 2035408 5800375295" at bounding box center [193, 113] width 246 height 10
copy div "5800375295"
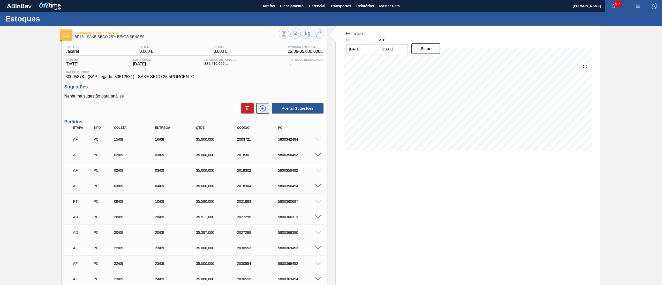
click at [266, 109] on icon at bounding box center [262, 108] width 8 height 6
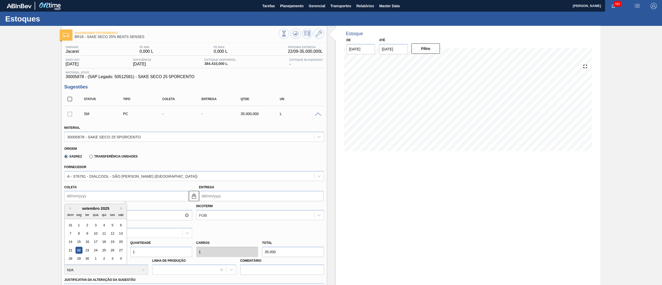
click at [128, 196] on input "Coleta" at bounding box center [126, 196] width 124 height 10
click at [110, 259] on div "3" at bounding box center [112, 258] width 7 height 7
type input "[DATE]"
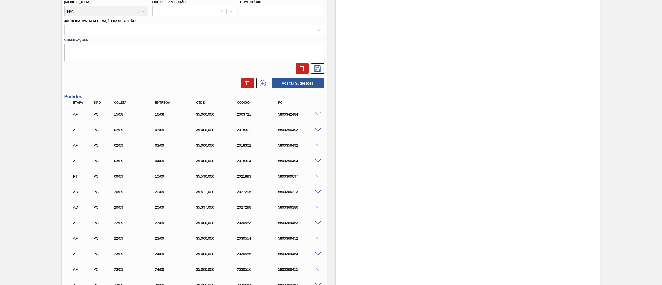
drag, startPoint x: 73, startPoint y: 33, endPoint x: 73, endPoint y: 36, distance: 2.8
click at [73, 33] on div at bounding box center [189, 29] width 249 height 7
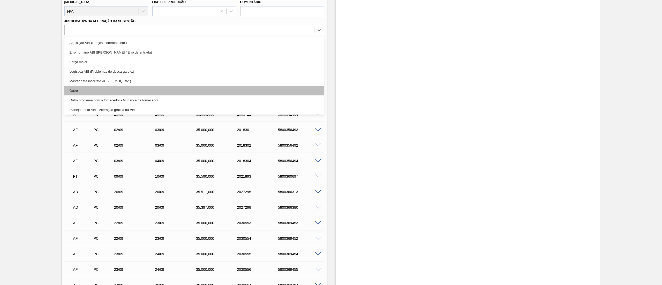
click at [93, 91] on div "Outro" at bounding box center [193, 91] width 259 height 10
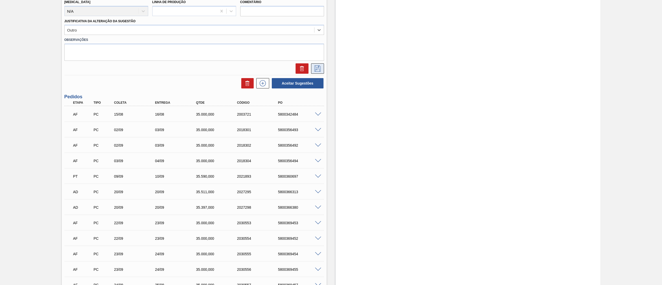
click at [318, 67] on icon at bounding box center [317, 68] width 6 height 6
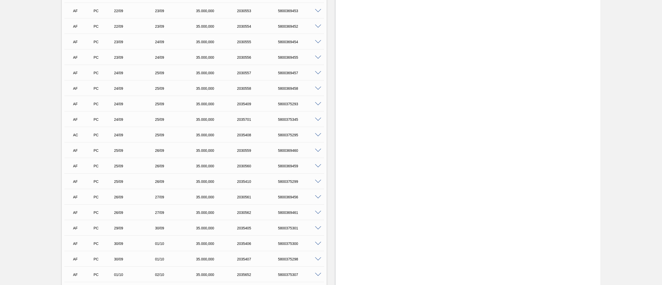
scroll to position [0, 0]
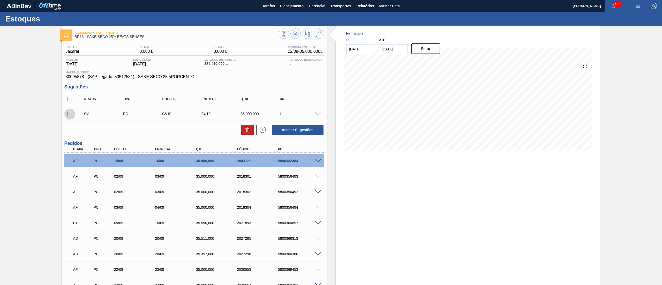
click at [68, 114] on input "checkbox" at bounding box center [69, 114] width 11 height 11
click at [287, 133] on button "Aceitar Sugestões" at bounding box center [298, 130] width 52 height 10
checkbox input "false"
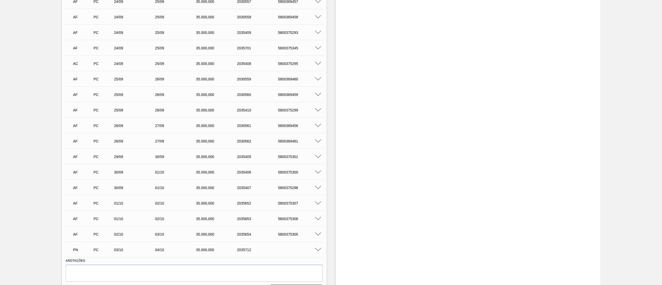
scroll to position [323, 0]
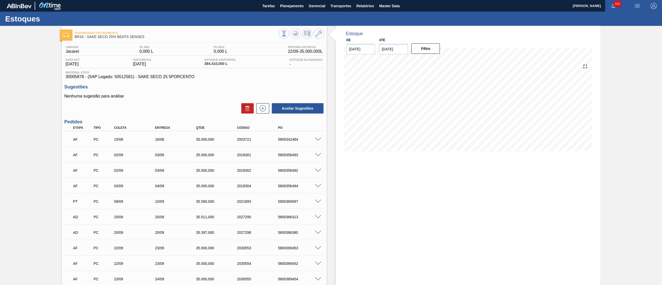
scroll to position [323, 0]
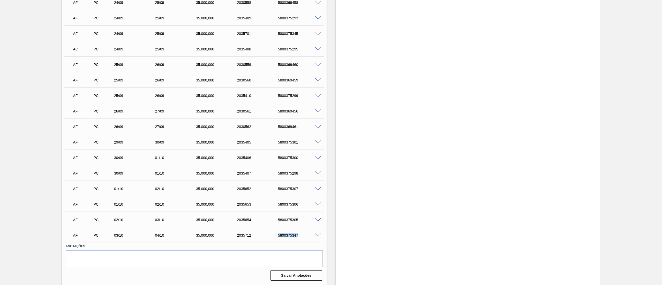
drag, startPoint x: 267, startPoint y: 234, endPoint x: 308, endPoint y: 236, distance: 41.1
click at [308, 236] on div "AF PC 03/10 04/10 35.000,000 2035712 5800375347" at bounding box center [193, 234] width 246 height 10
copy div "5800375347"
